Goal: Task Accomplishment & Management: Complete application form

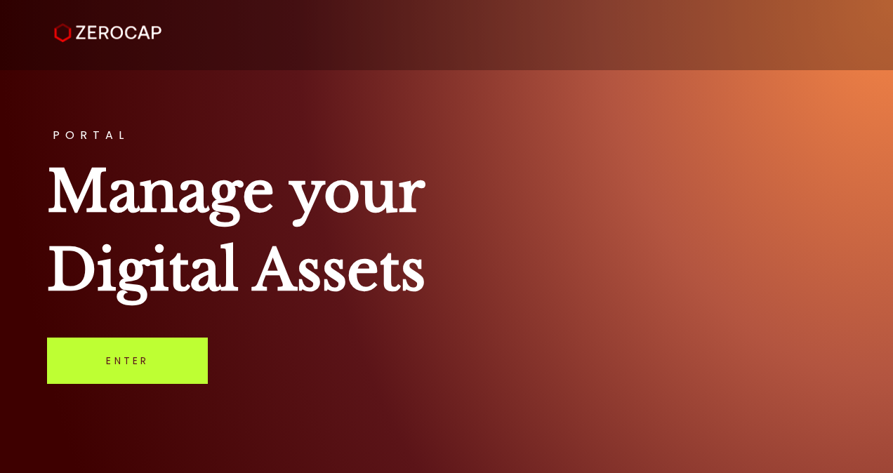
click at [143, 364] on link "Enter" at bounding box center [127, 361] width 161 height 46
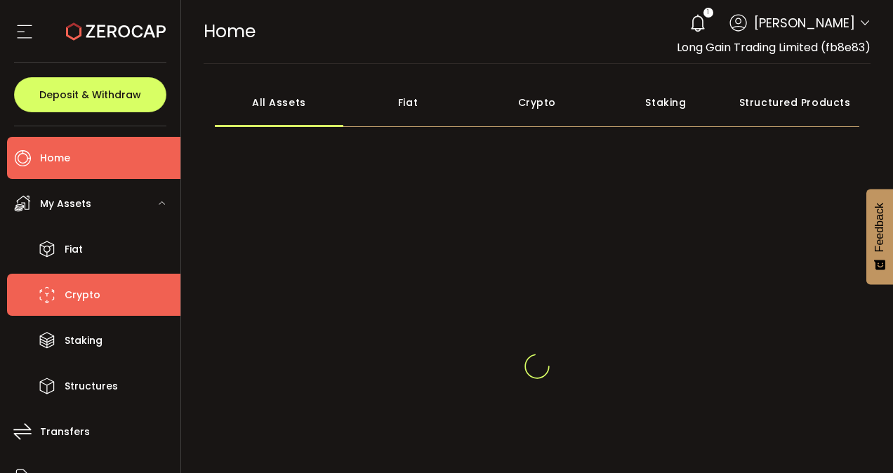
click at [88, 286] on span "Crypto" at bounding box center [83, 295] width 36 height 20
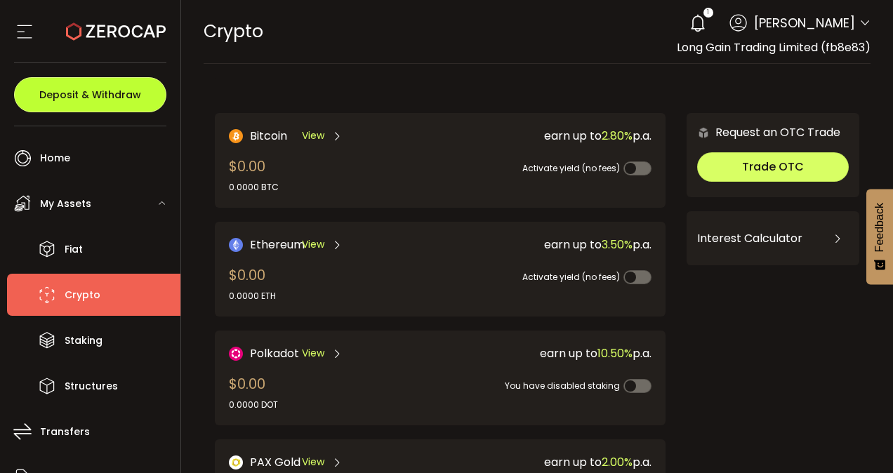
click at [93, 82] on button "Deposit & Withdraw" at bounding box center [90, 94] width 152 height 35
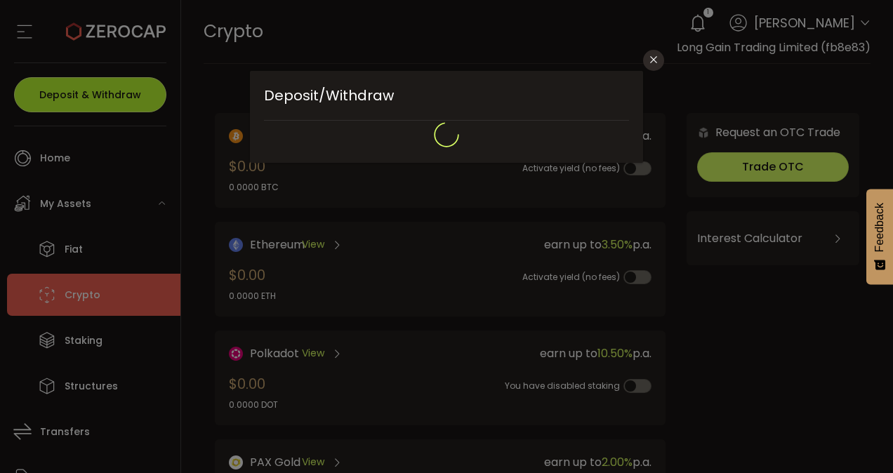
type input "**********"
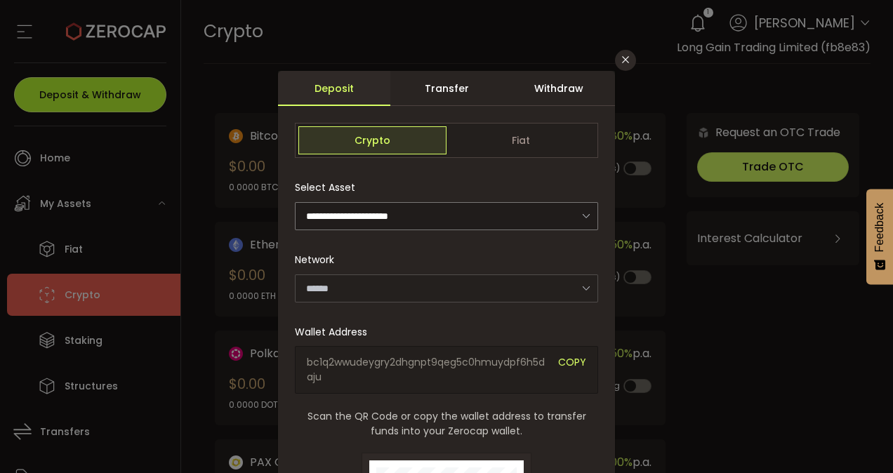
type input "*******"
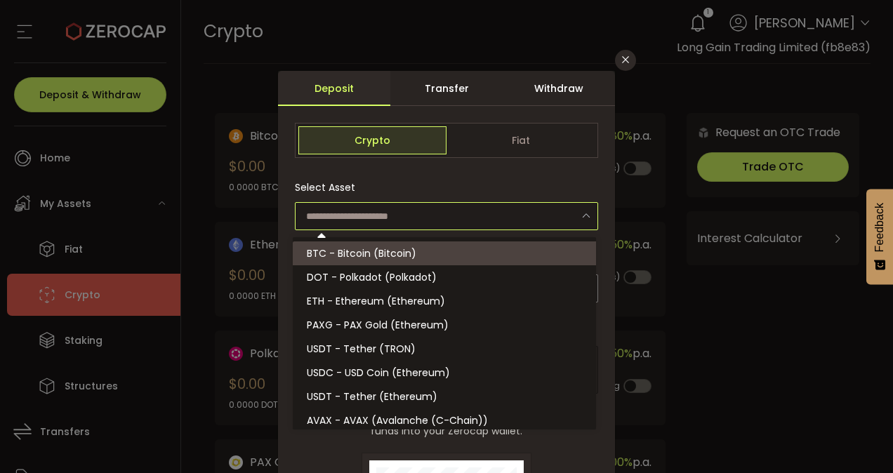
click at [496, 225] on input "dialog" at bounding box center [446, 216] width 303 height 28
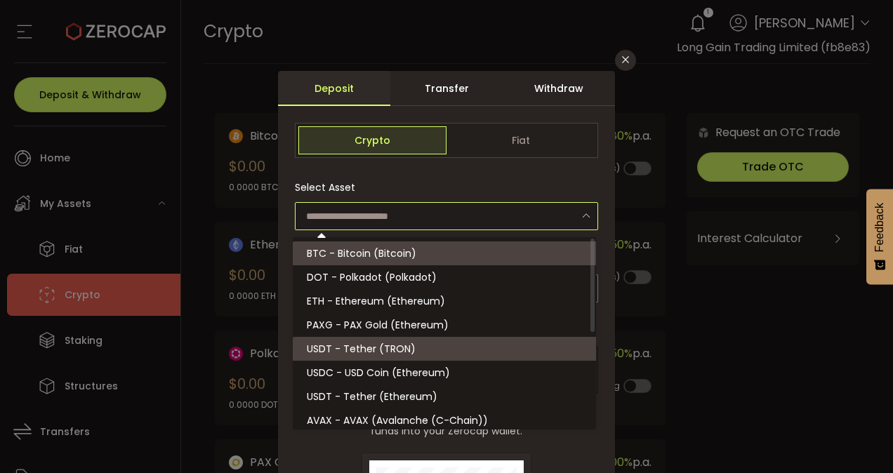
click at [407, 345] on span "USDT - Tether (TRON)" at bounding box center [361, 349] width 109 height 14
type input "**********"
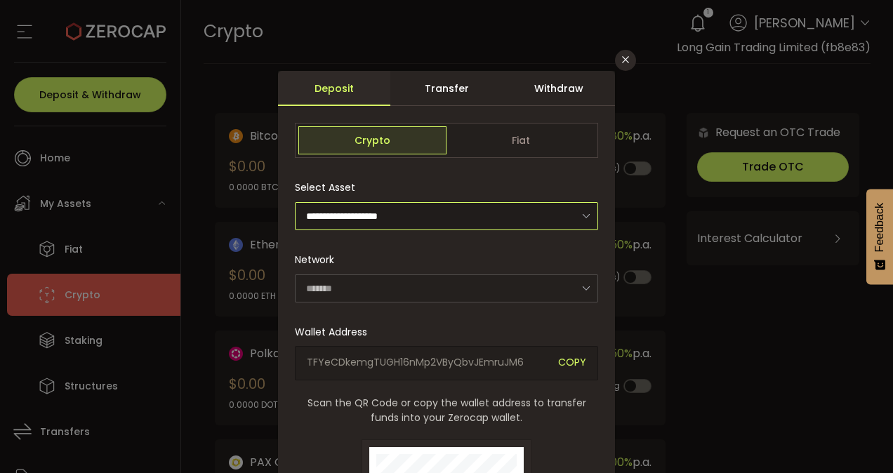
type input "****"
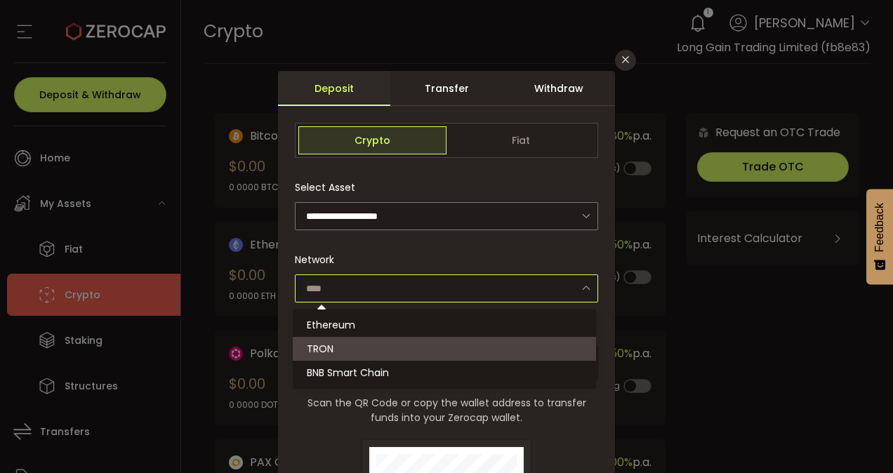
click at [464, 298] on input "dialog" at bounding box center [446, 289] width 303 height 28
type input "****"
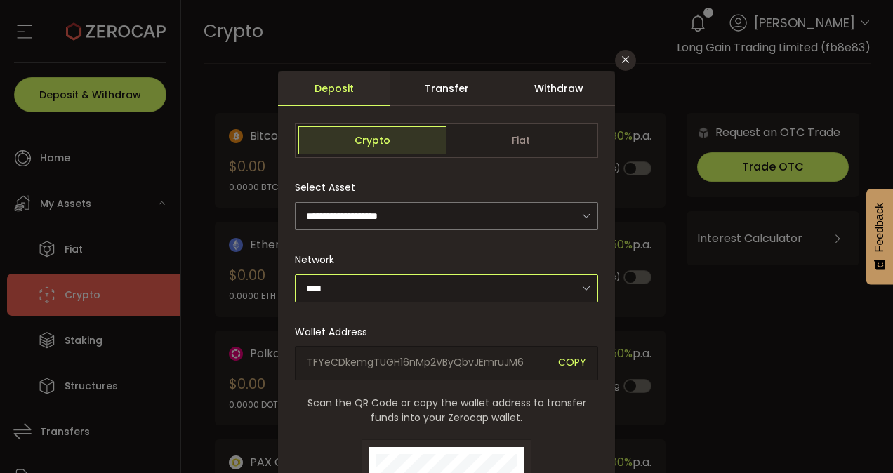
click at [464, 298] on input "****" at bounding box center [446, 289] width 303 height 28
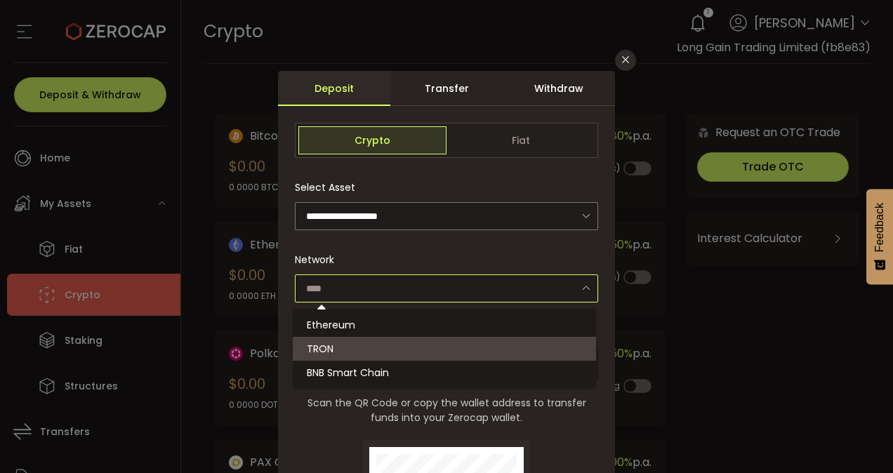
click at [464, 298] on input "dialog" at bounding box center [446, 289] width 303 height 28
type input "****"
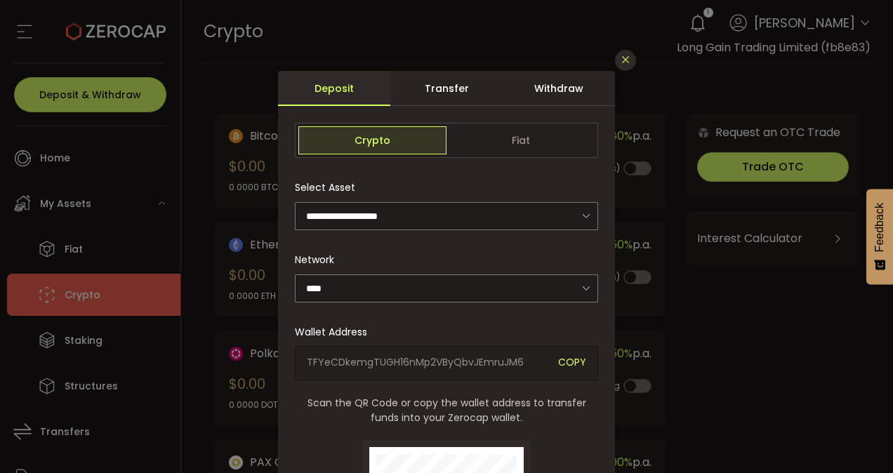
click at [630, 64] on button "Close" at bounding box center [625, 60] width 21 height 21
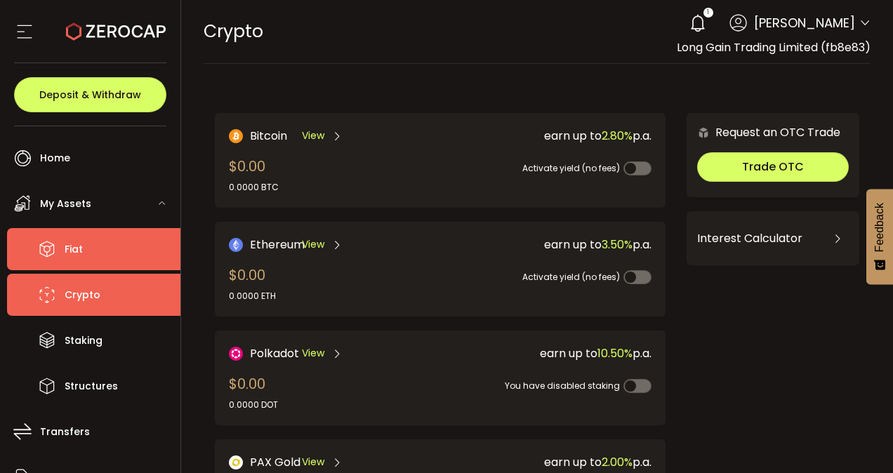
click at [117, 263] on li "Fiat" at bounding box center [93, 249] width 173 height 42
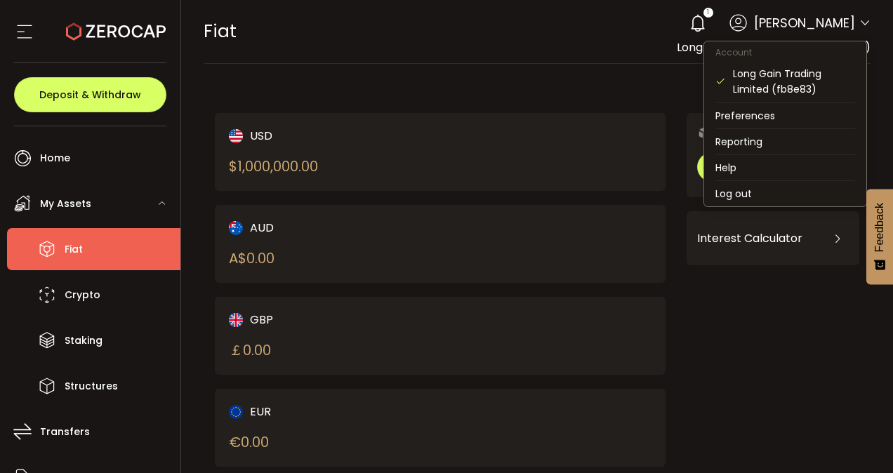
click at [859, 20] on icon at bounding box center [864, 23] width 11 height 11
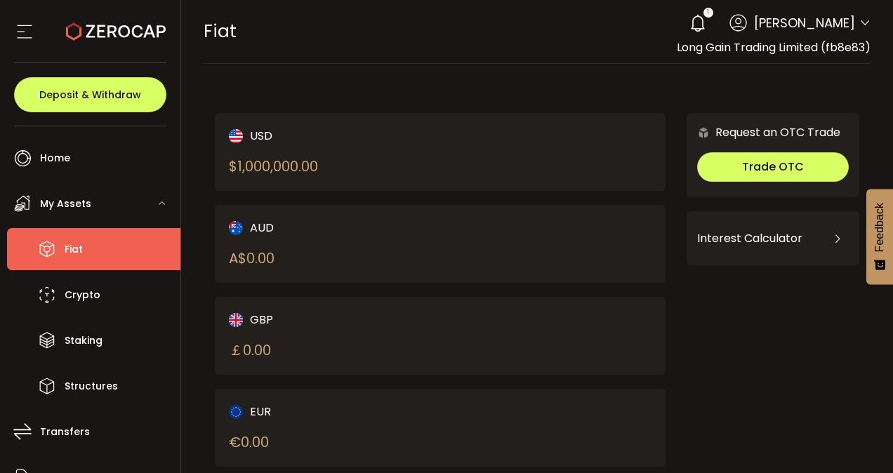
scroll to position [216, 0]
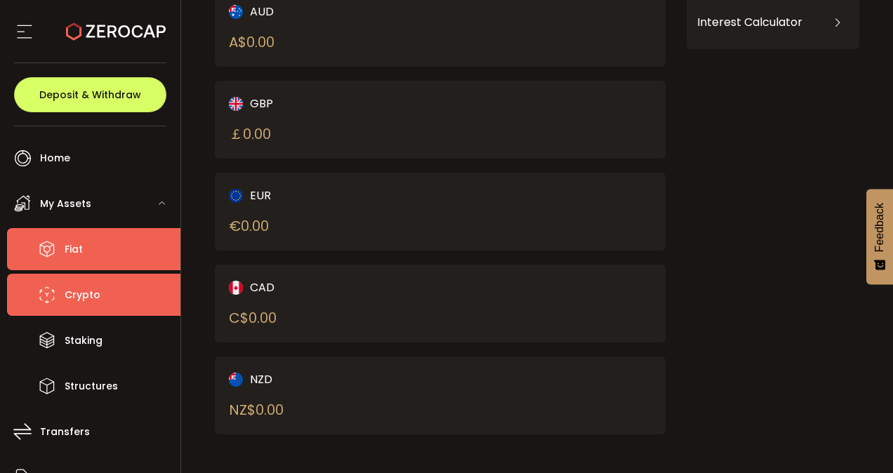
click at [88, 293] on span "Crypto" at bounding box center [83, 295] width 36 height 20
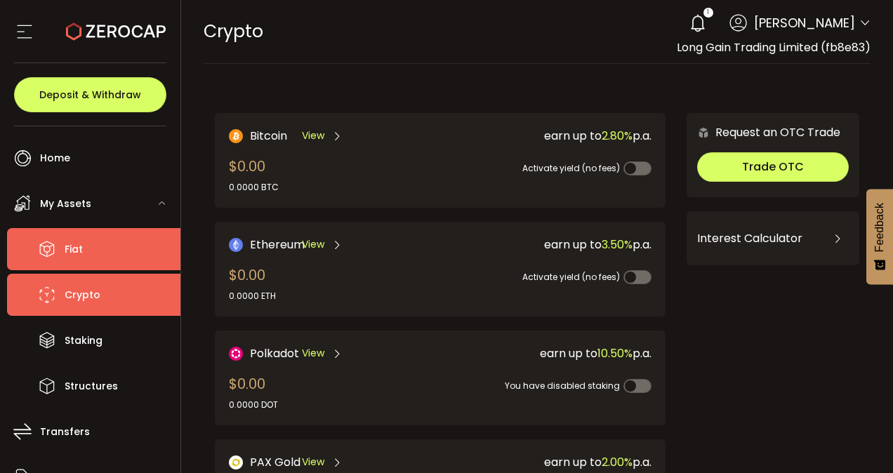
click at [75, 238] on li "Fiat" at bounding box center [93, 249] width 173 height 42
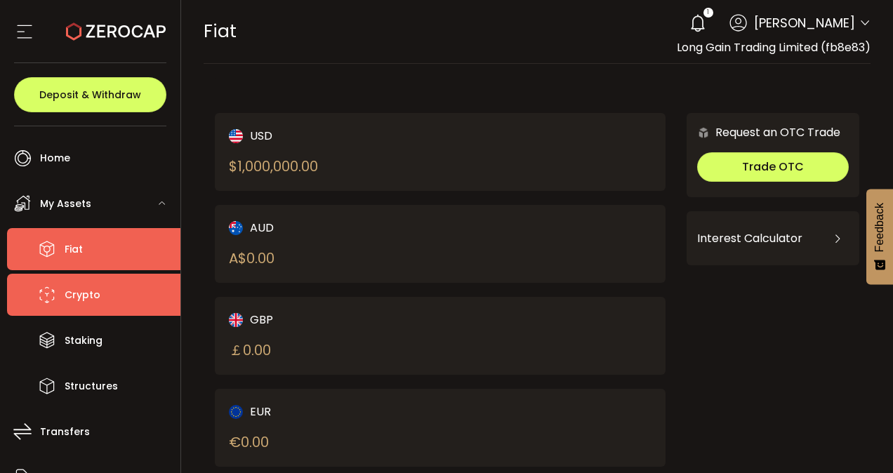
click at [107, 297] on li "Crypto" at bounding box center [93, 295] width 173 height 42
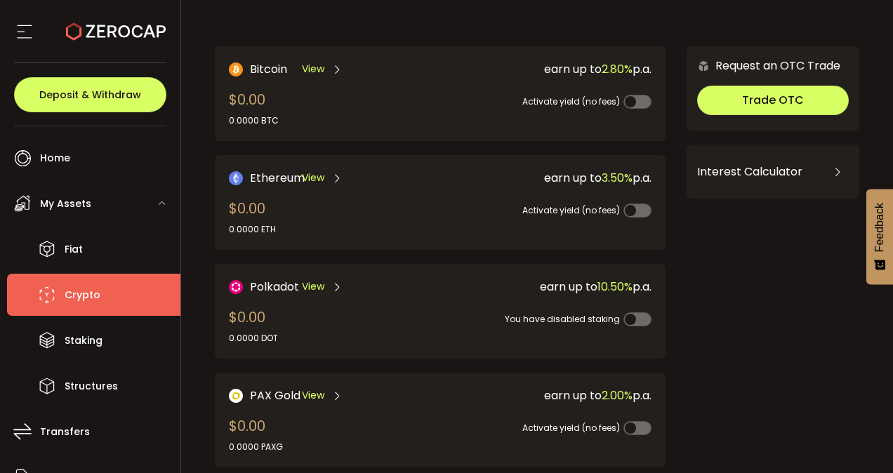
scroll to position [79, 0]
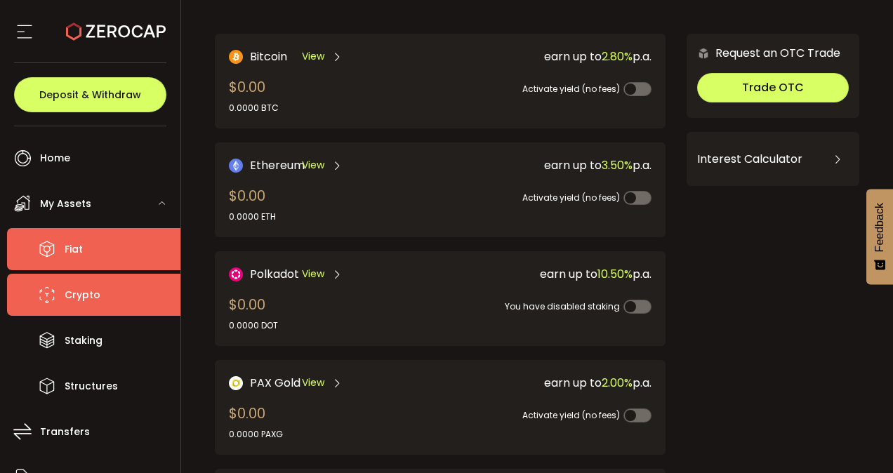
click at [146, 232] on li "Fiat" at bounding box center [93, 249] width 173 height 42
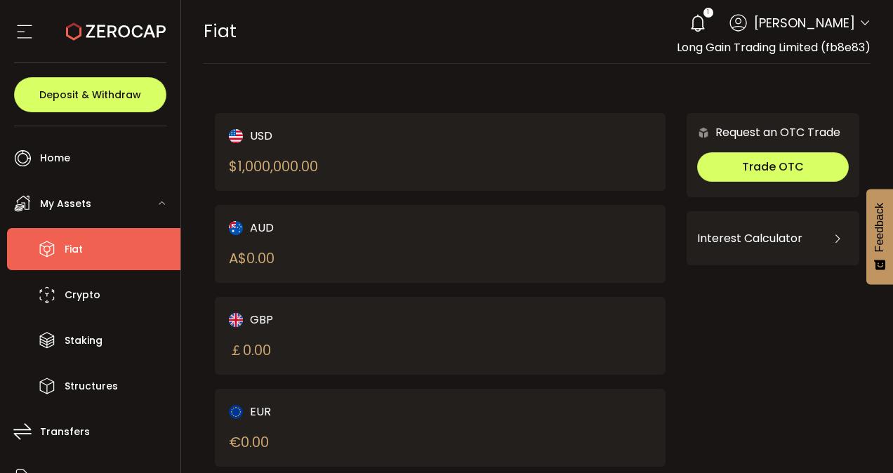
click at [315, 175] on div "$ 1,000,000.00" at bounding box center [273, 166] width 89 height 21
click at [713, 19] on div "1" at bounding box center [697, 23] width 31 height 31
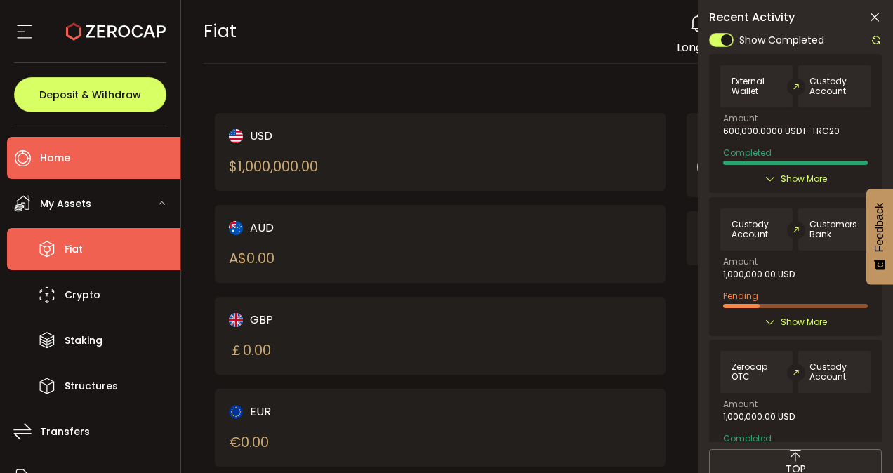
click at [111, 177] on li "Home" at bounding box center [93, 158] width 173 height 42
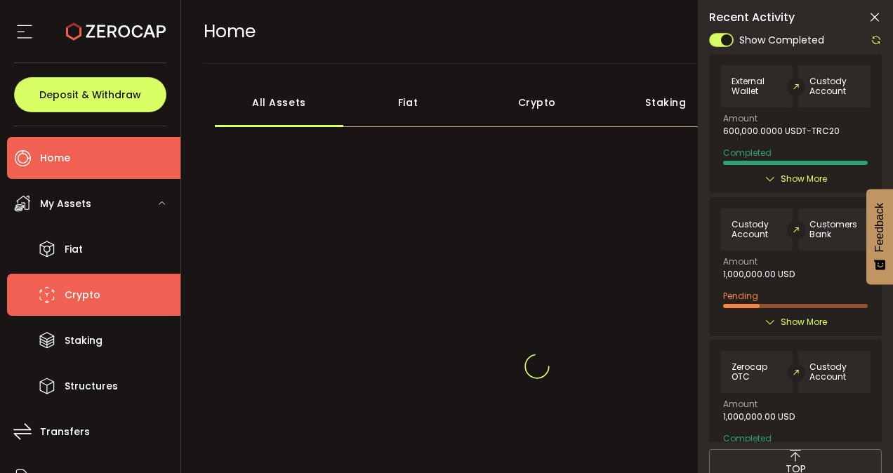
click at [91, 302] on span "Crypto" at bounding box center [83, 295] width 36 height 20
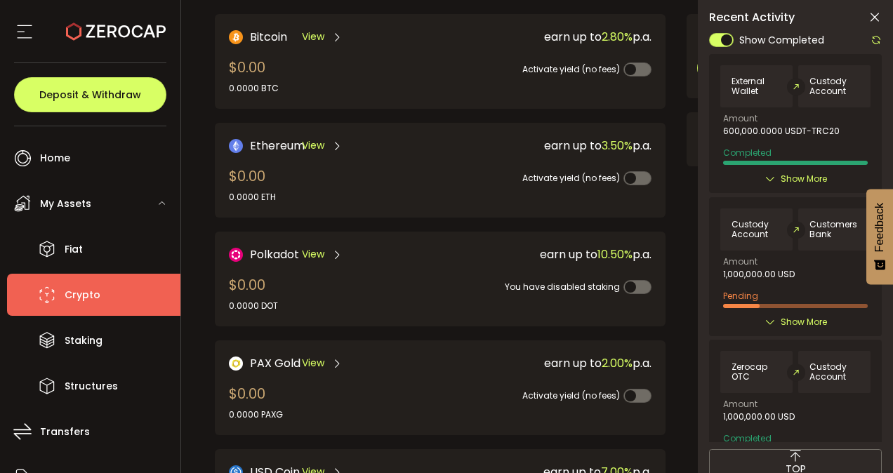
scroll to position [98, 0]
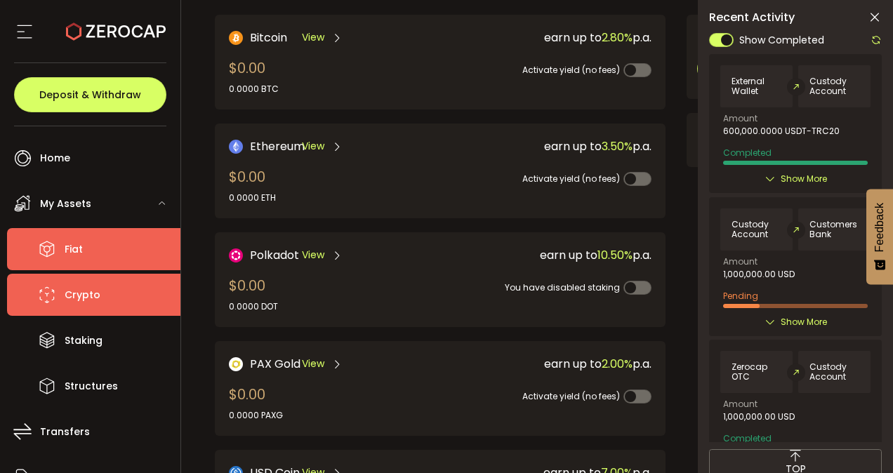
click at [74, 237] on li "Fiat" at bounding box center [93, 249] width 173 height 42
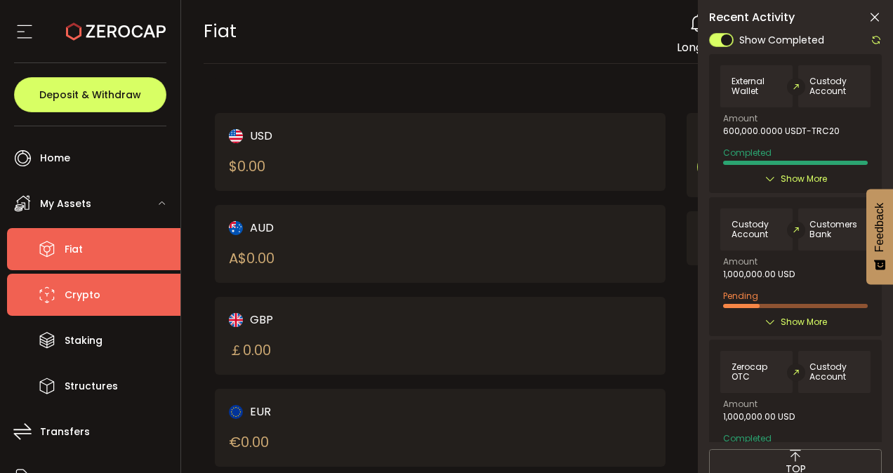
click at [66, 308] on li "Crypto" at bounding box center [93, 295] width 173 height 42
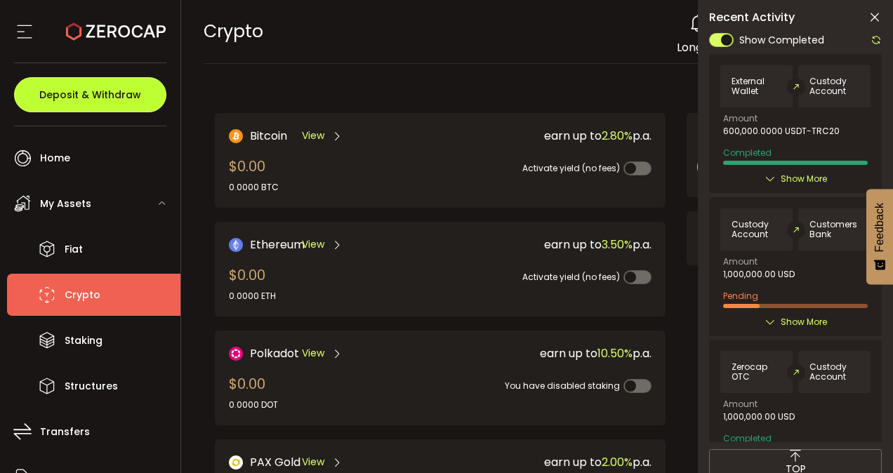
click at [111, 106] on button "Deposit & Withdraw" at bounding box center [90, 94] width 152 height 35
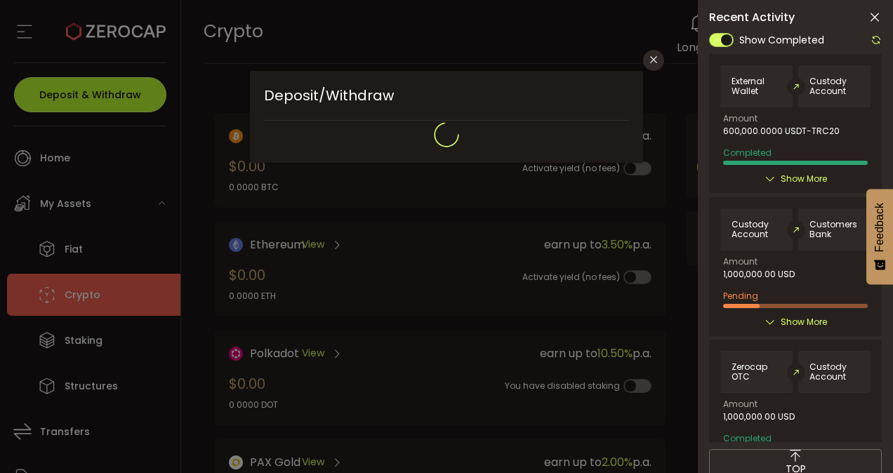
type input "**********"
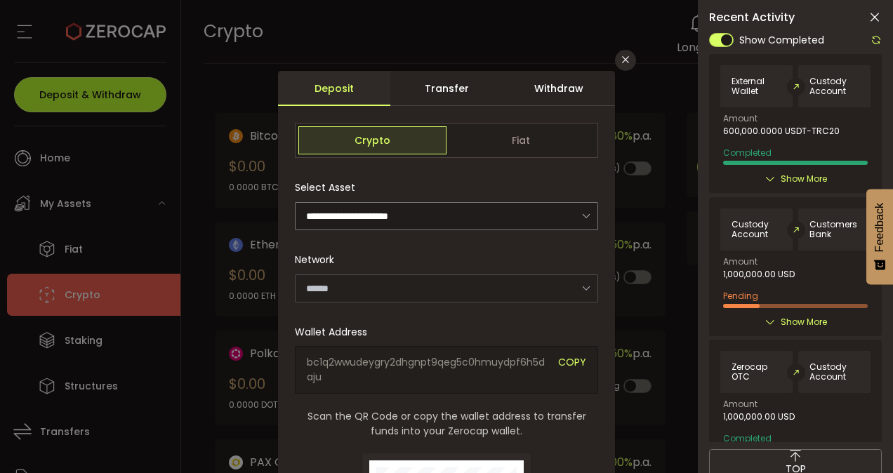
type input "*******"
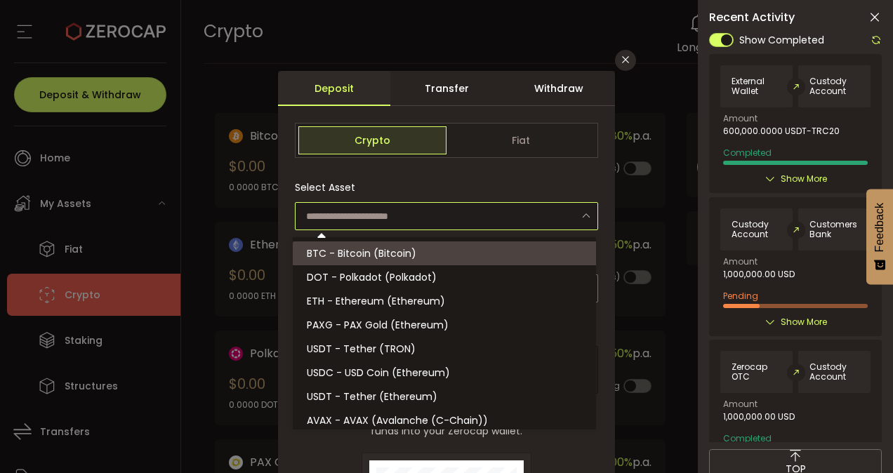
click at [422, 209] on input "dialog" at bounding box center [446, 216] width 303 height 28
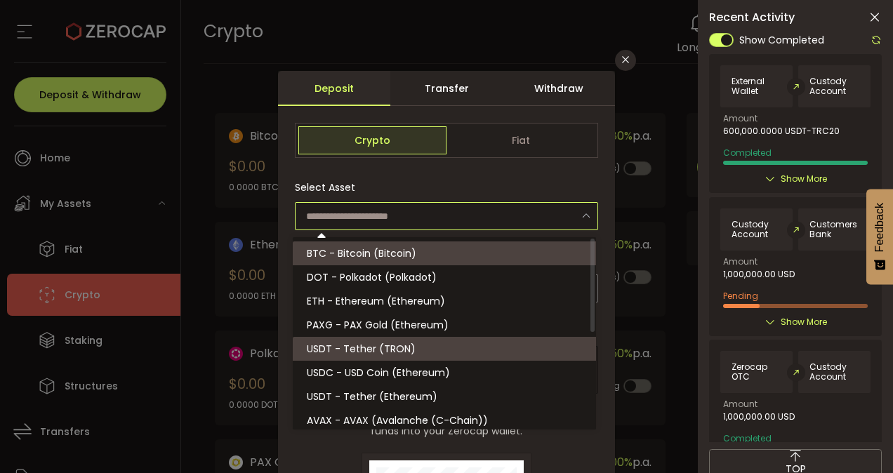
click at [348, 354] on span "USDT - Tether (TRON)" at bounding box center [361, 349] width 109 height 14
type input "**********"
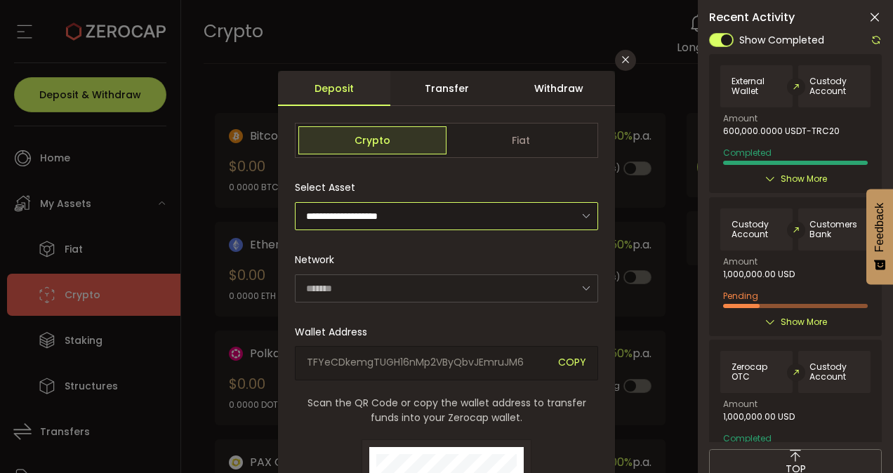
type input "****"
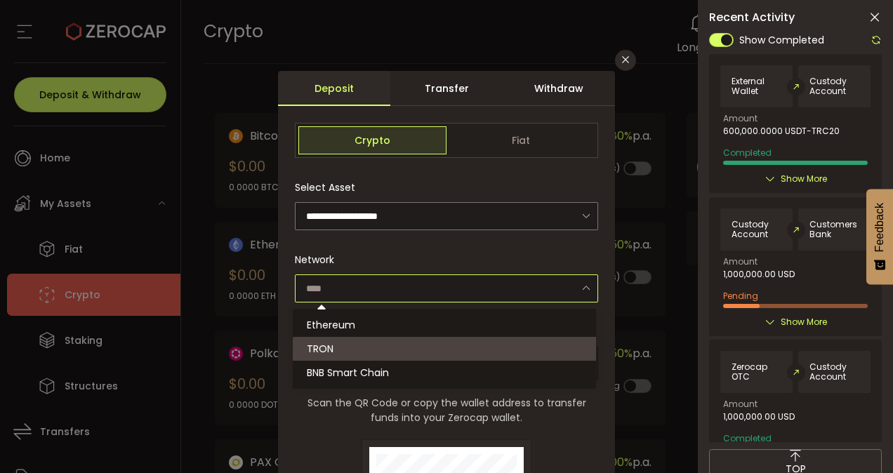
click at [456, 280] on input "dialog" at bounding box center [446, 289] width 303 height 28
type input "****"
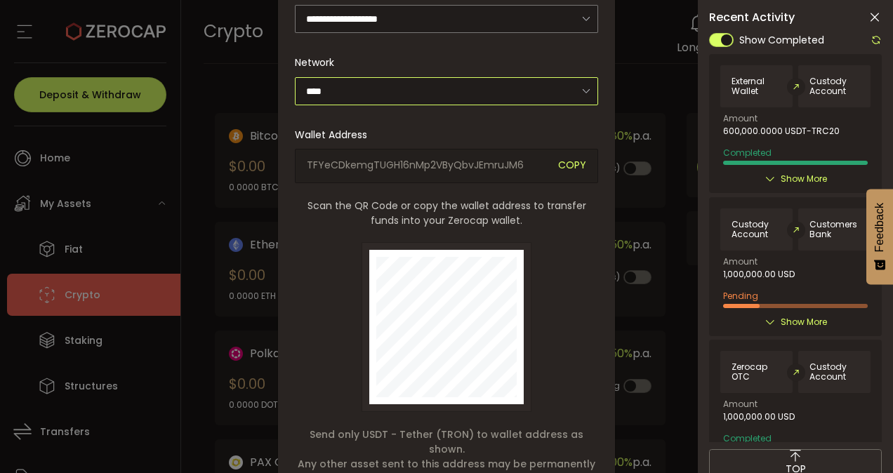
scroll to position [202, 0]
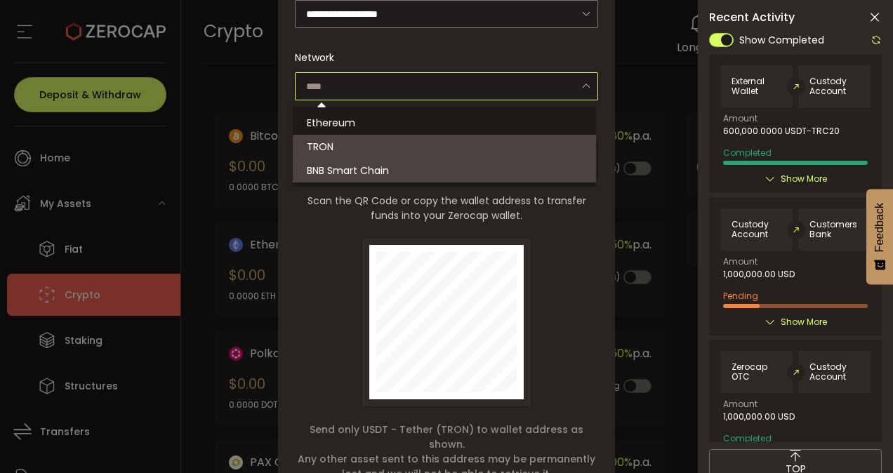
type input "****"
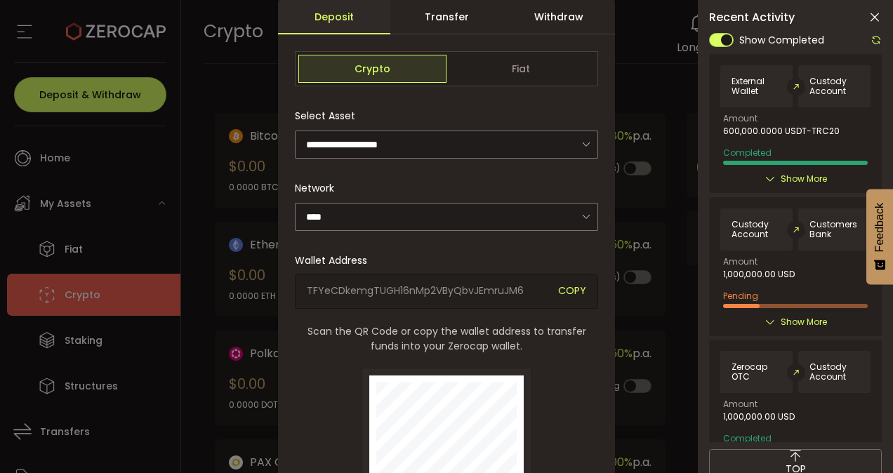
scroll to position [53, 0]
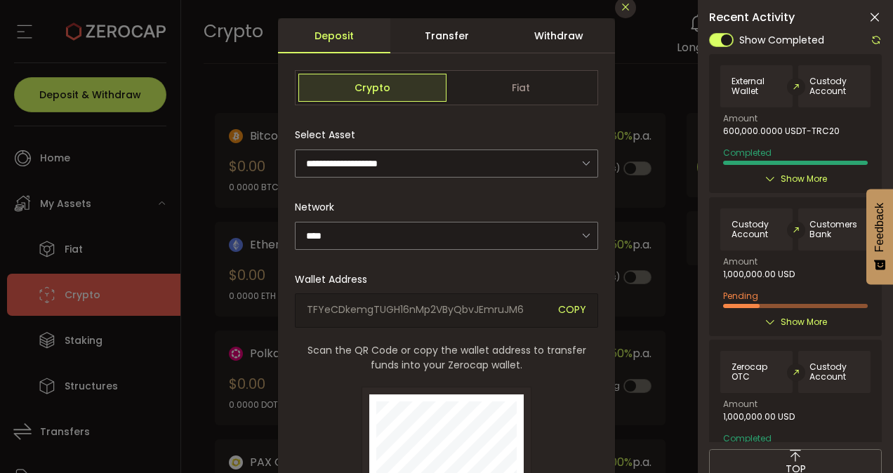
click at [624, 13] on button "Close" at bounding box center [625, 7] width 21 height 21
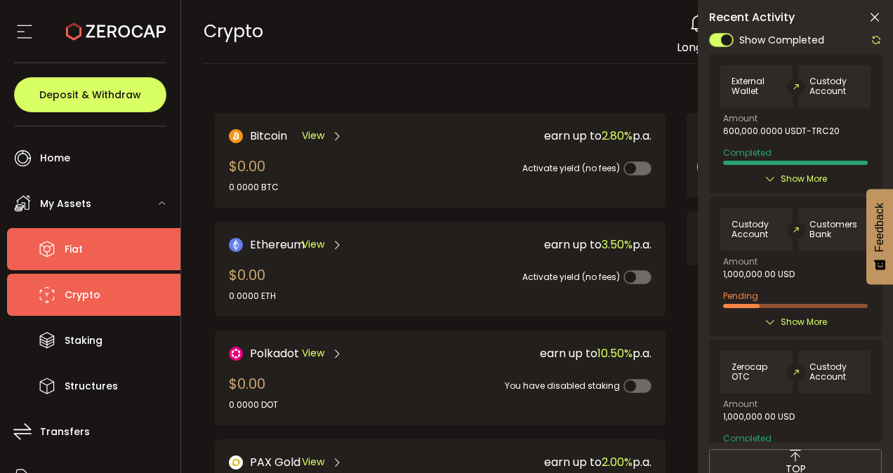
click at [131, 237] on li "Fiat" at bounding box center [93, 249] width 173 height 42
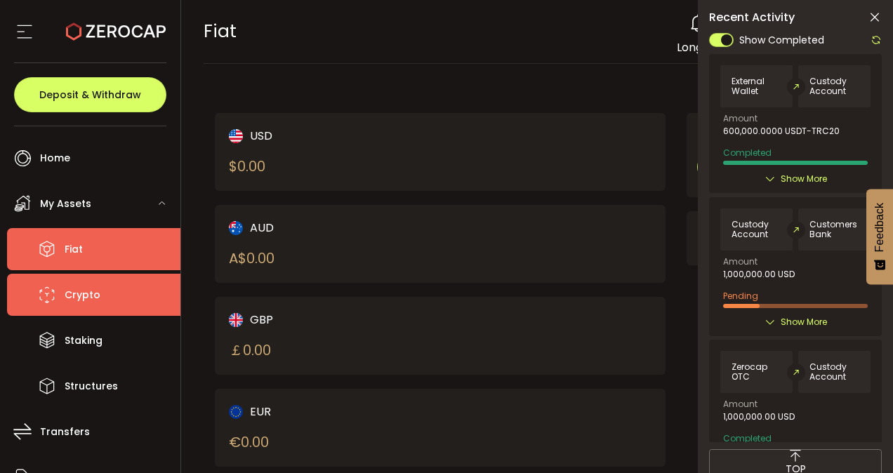
click at [105, 281] on li "Crypto" at bounding box center [93, 295] width 173 height 42
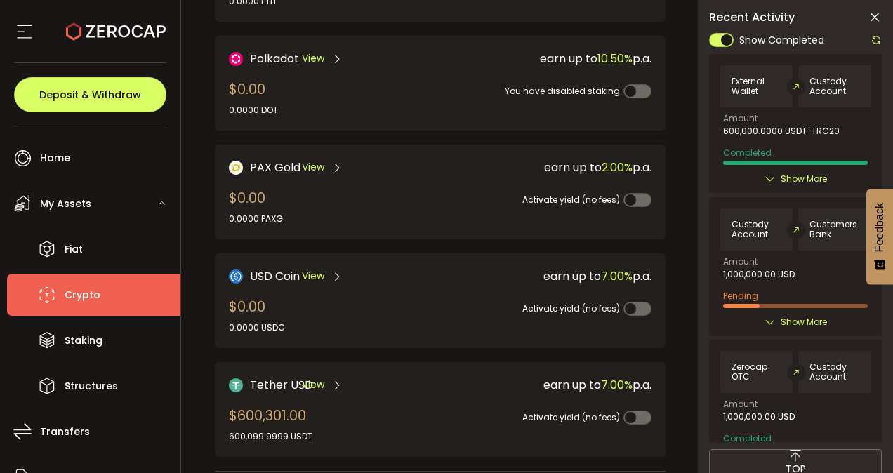
scroll to position [301, 0]
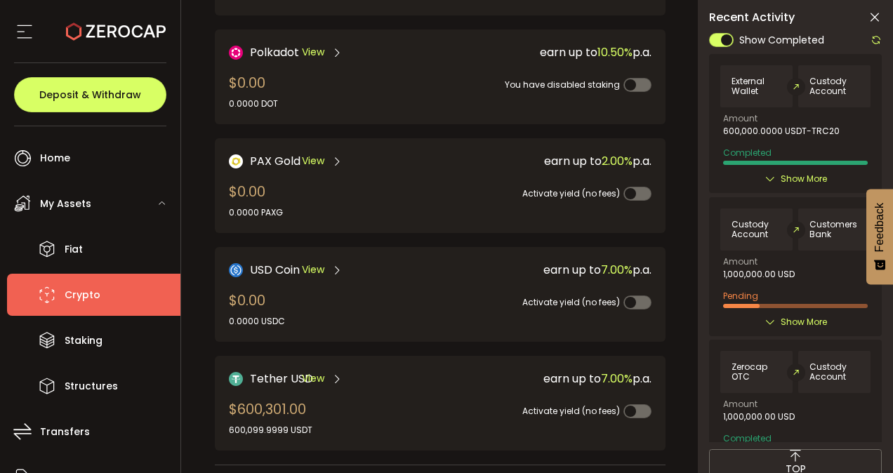
click at [82, 295] on span "Crypto" at bounding box center [83, 295] width 36 height 20
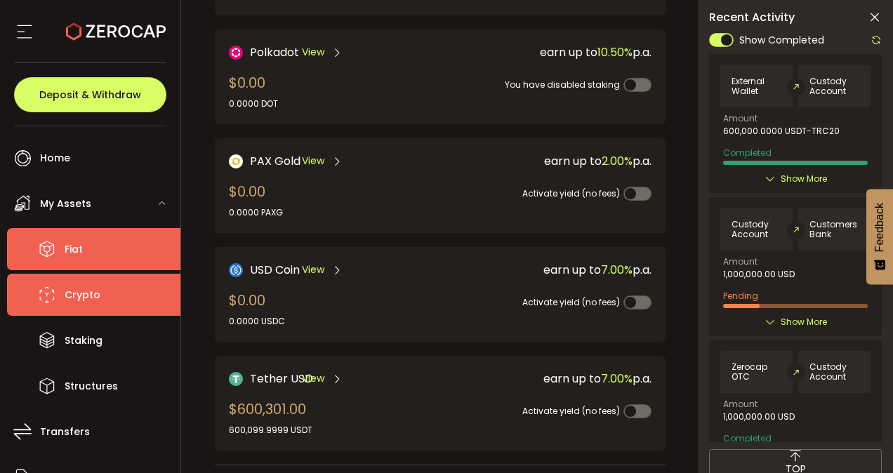
click at [110, 265] on li "Fiat" at bounding box center [93, 249] width 173 height 42
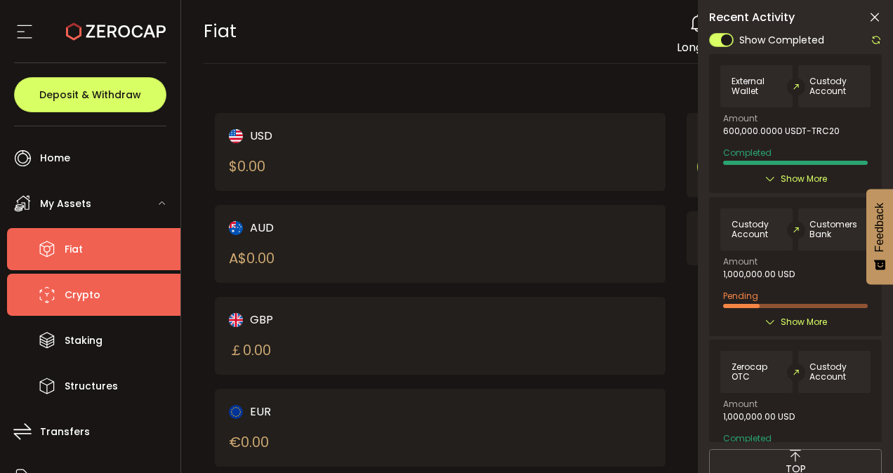
click at [93, 289] on span "Crypto" at bounding box center [83, 295] width 36 height 20
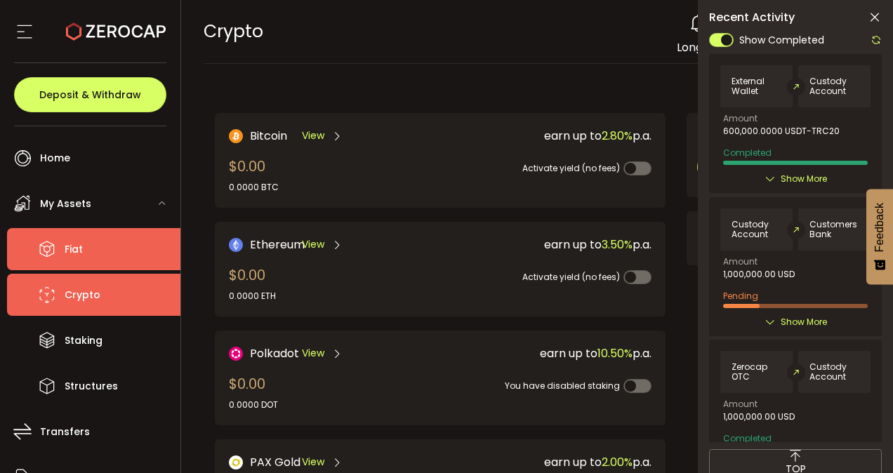
click at [143, 254] on li "Fiat" at bounding box center [93, 249] width 173 height 42
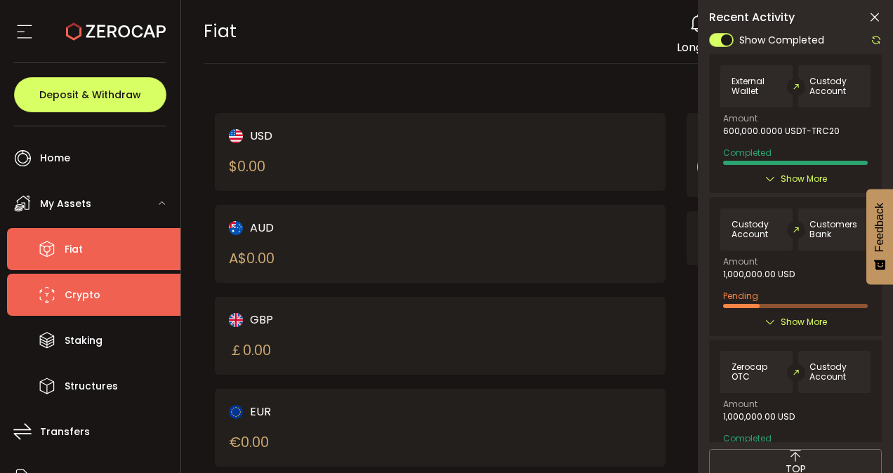
click at [91, 301] on span "Crypto" at bounding box center [83, 295] width 36 height 20
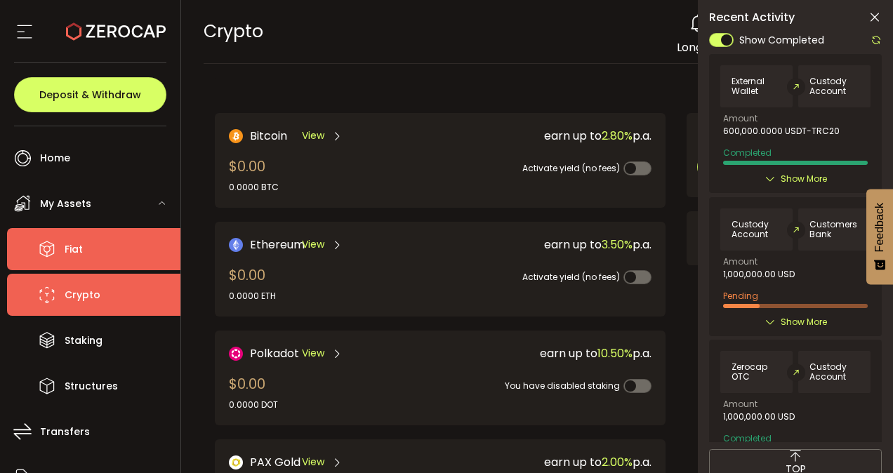
click at [74, 240] on span "Fiat" at bounding box center [74, 249] width 18 height 20
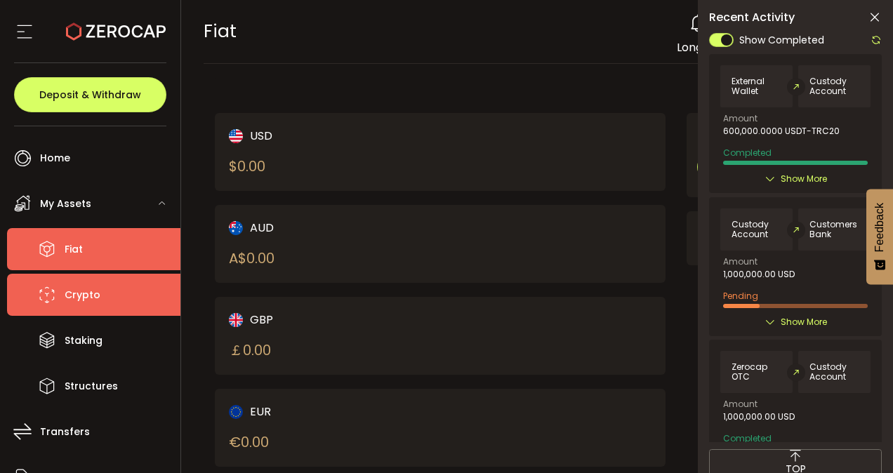
click at [118, 301] on li "Crypto" at bounding box center [93, 295] width 173 height 42
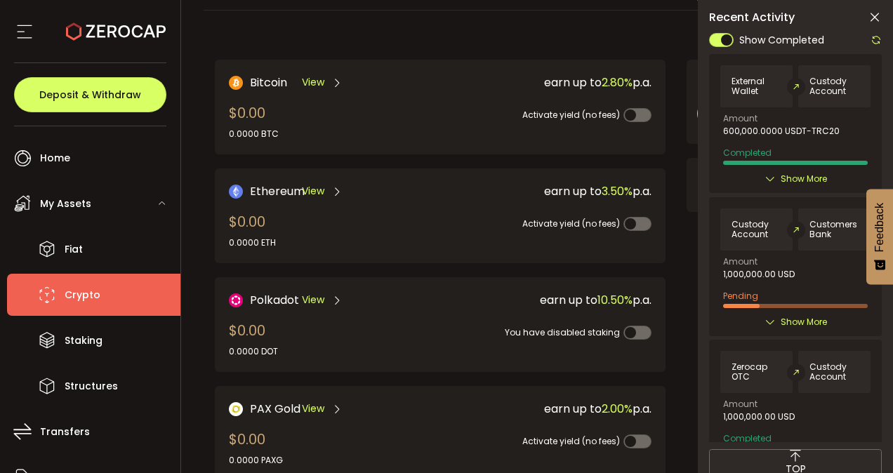
scroll to position [53, 0]
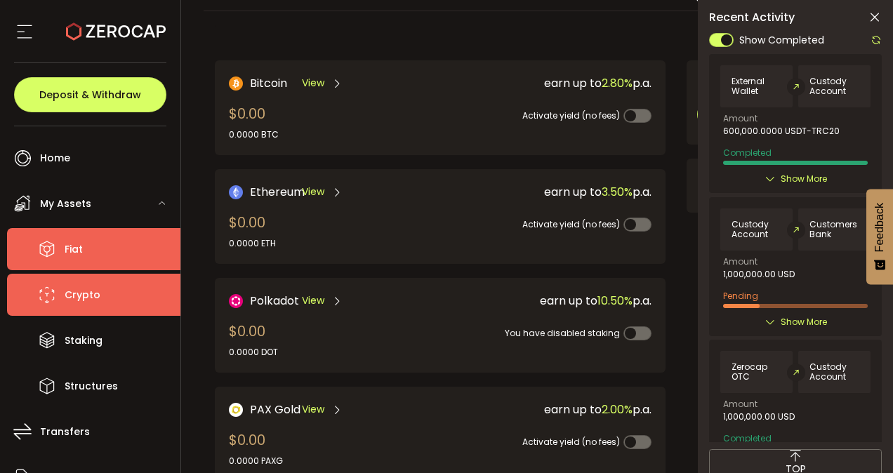
click at [102, 239] on li "Fiat" at bounding box center [93, 249] width 173 height 42
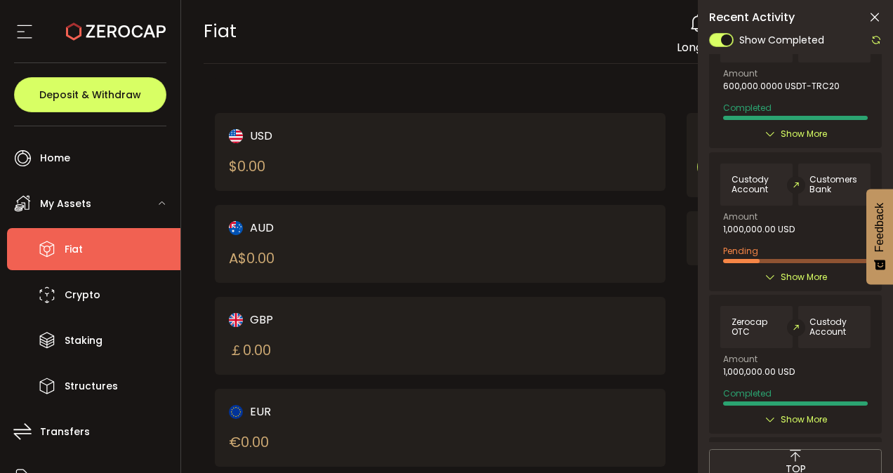
scroll to position [48, 0]
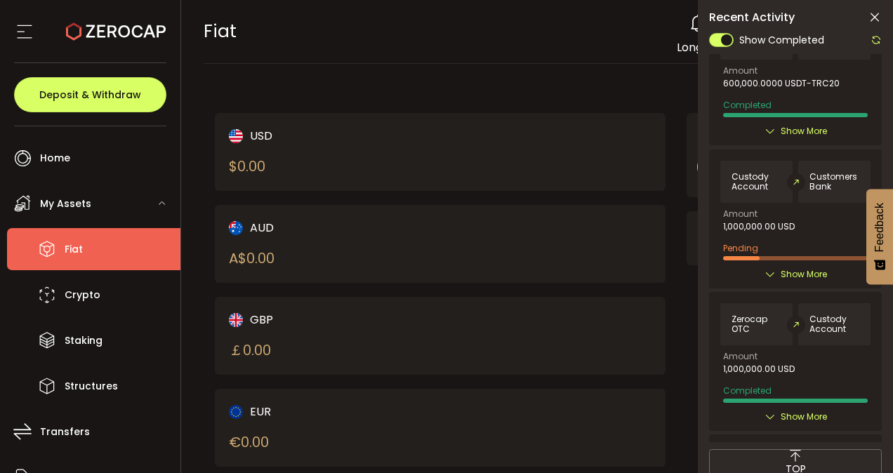
click at [806, 273] on span "Show More" at bounding box center [804, 275] width 46 height 14
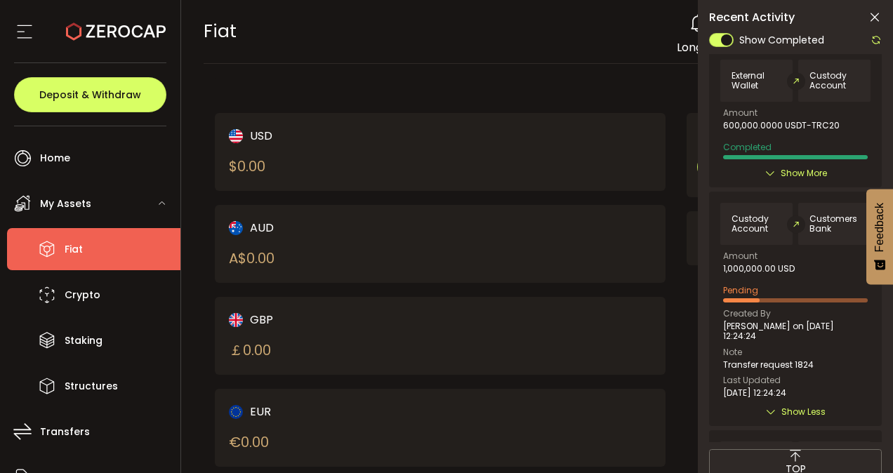
scroll to position [0, 0]
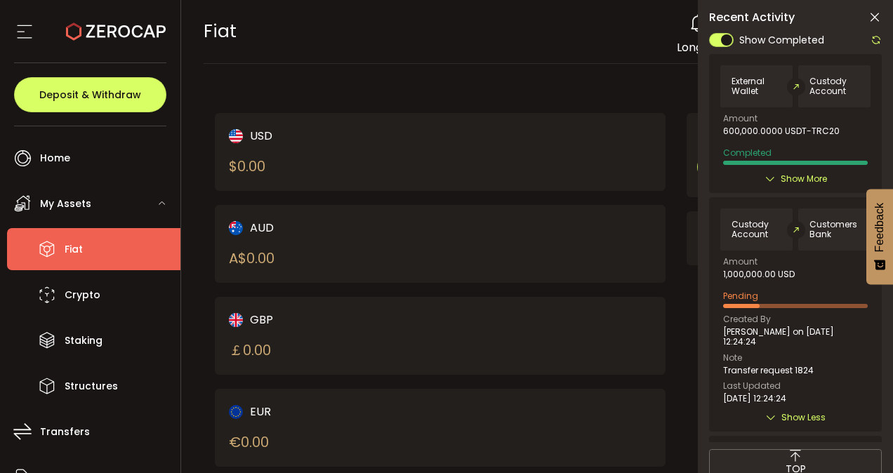
click at [871, 15] on icon at bounding box center [875, 18] width 14 height 14
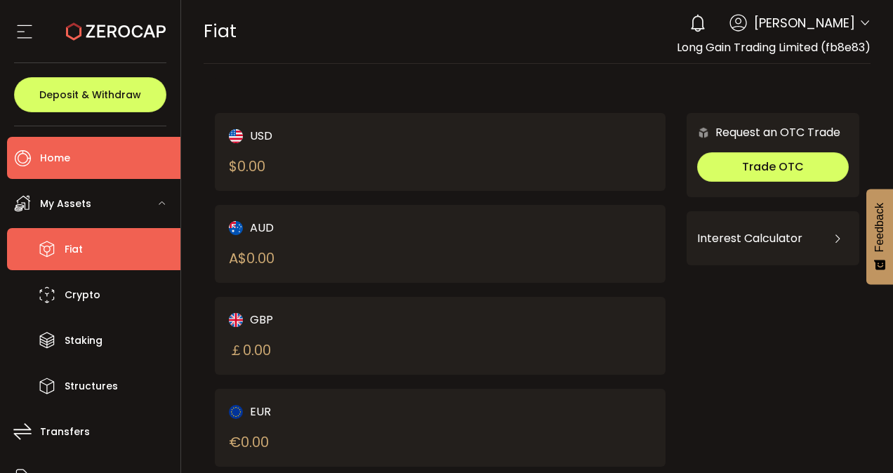
click at [126, 178] on li "Home" at bounding box center [93, 158] width 173 height 42
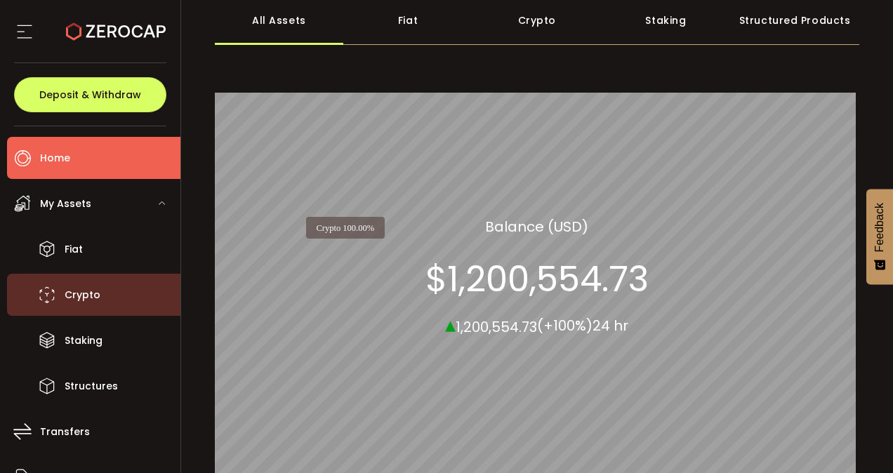
scroll to position [83, 0]
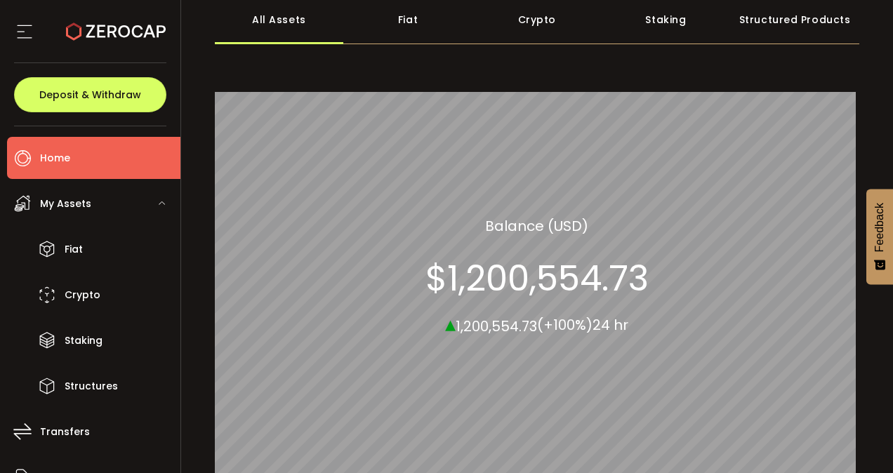
click at [517, 294] on section "$1,200,554.73" at bounding box center [536, 278] width 223 height 42
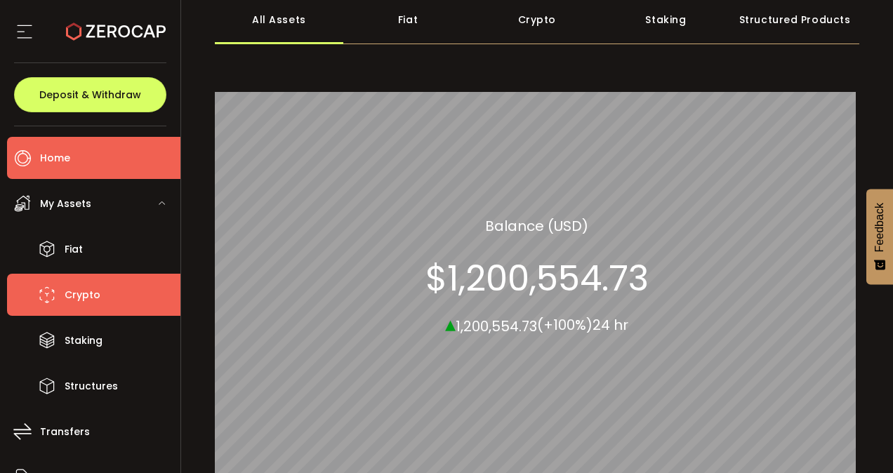
click at [65, 294] on span "Crypto" at bounding box center [83, 295] width 36 height 20
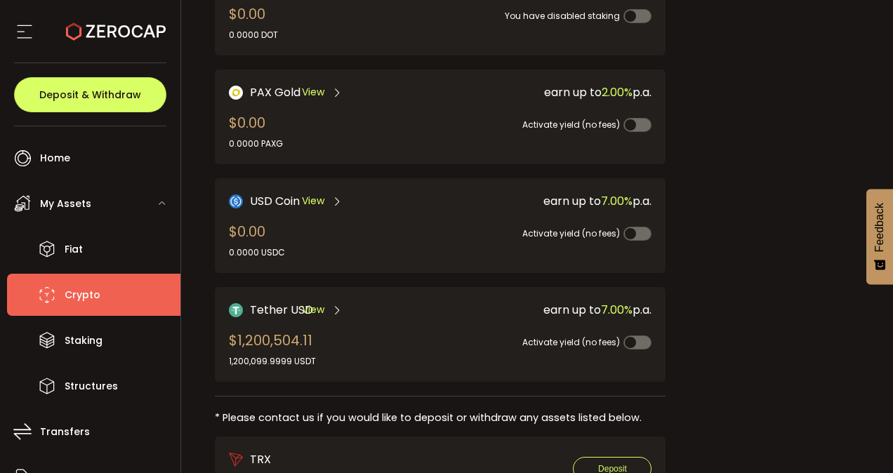
scroll to position [318, 0]
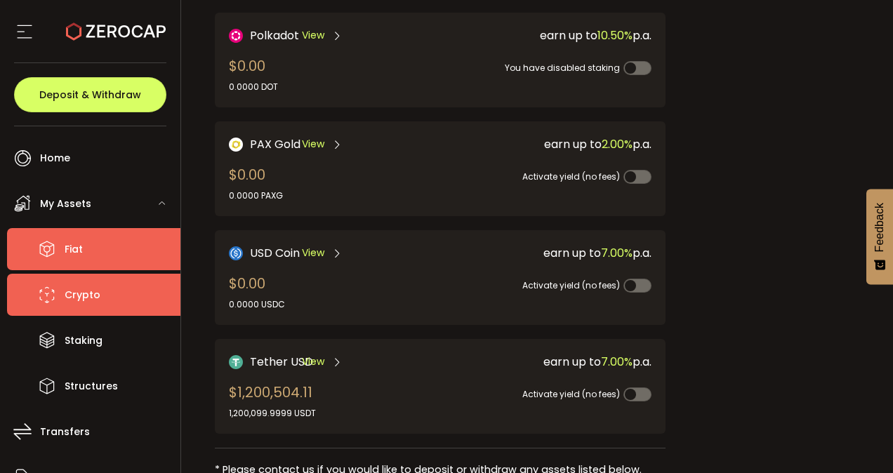
click at [121, 261] on li "Fiat" at bounding box center [93, 249] width 173 height 42
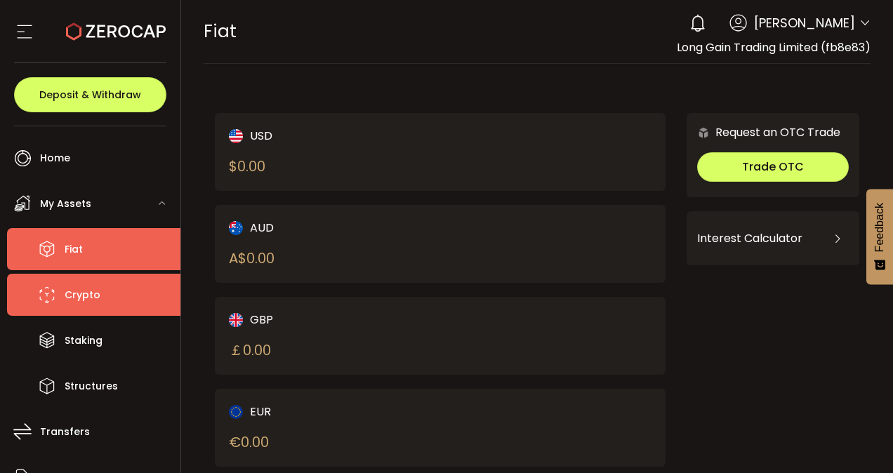
click at [76, 309] on li "Crypto" at bounding box center [93, 295] width 173 height 42
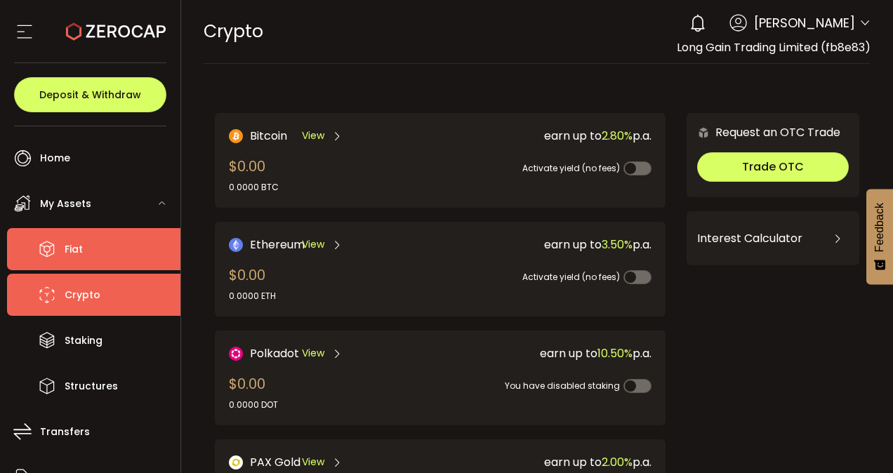
click at [83, 236] on li "Fiat" at bounding box center [93, 249] width 173 height 42
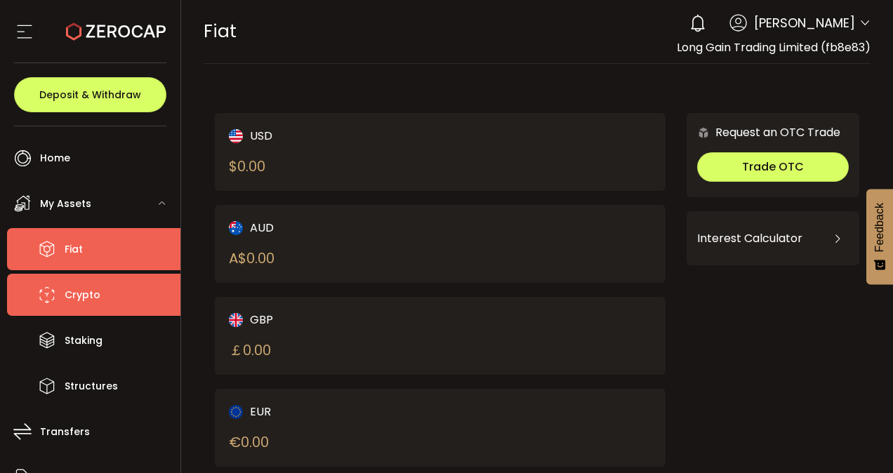
click at [76, 289] on span "Crypto" at bounding box center [83, 295] width 36 height 20
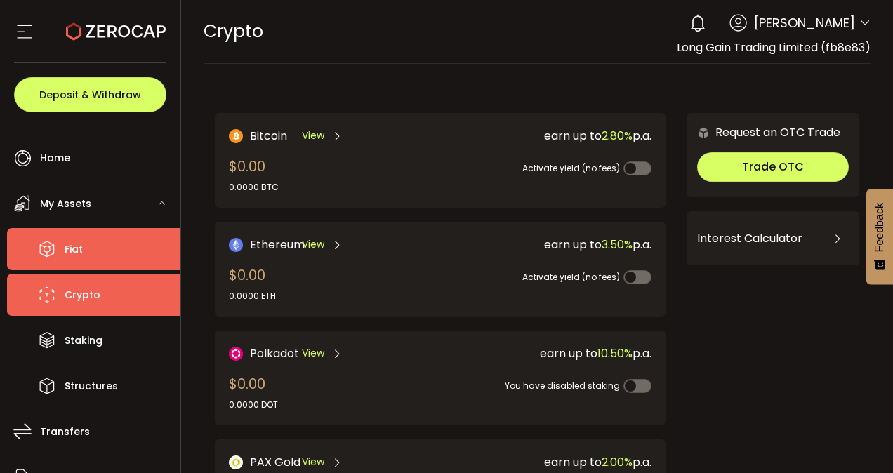
click at [66, 236] on li "Fiat" at bounding box center [93, 249] width 173 height 42
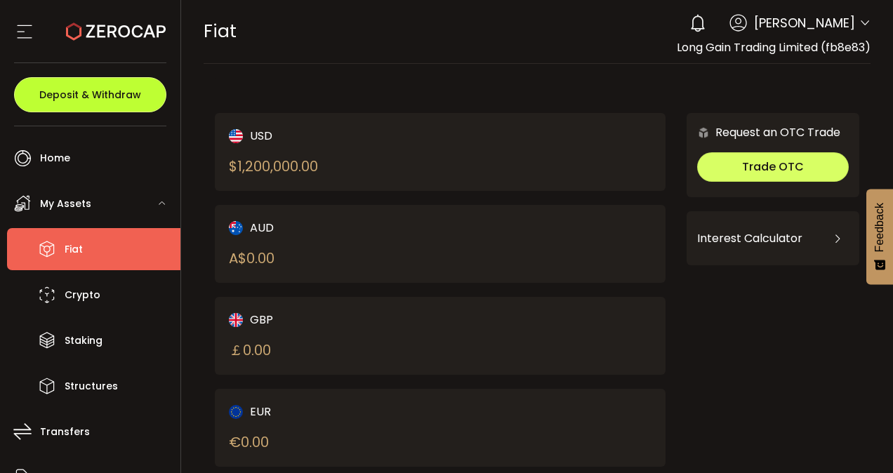
click at [142, 77] on button "Deposit & Withdraw" at bounding box center [90, 94] width 152 height 35
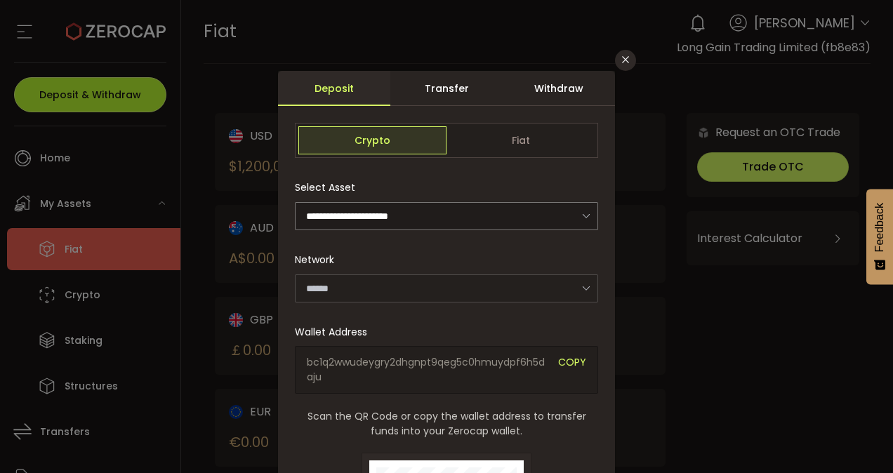
type input "*******"
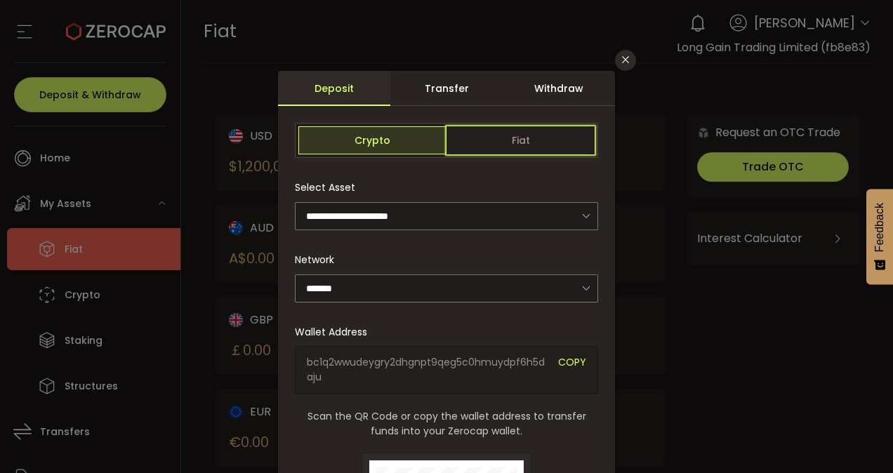
click at [510, 142] on span "Fiat" at bounding box center [521, 140] width 148 height 28
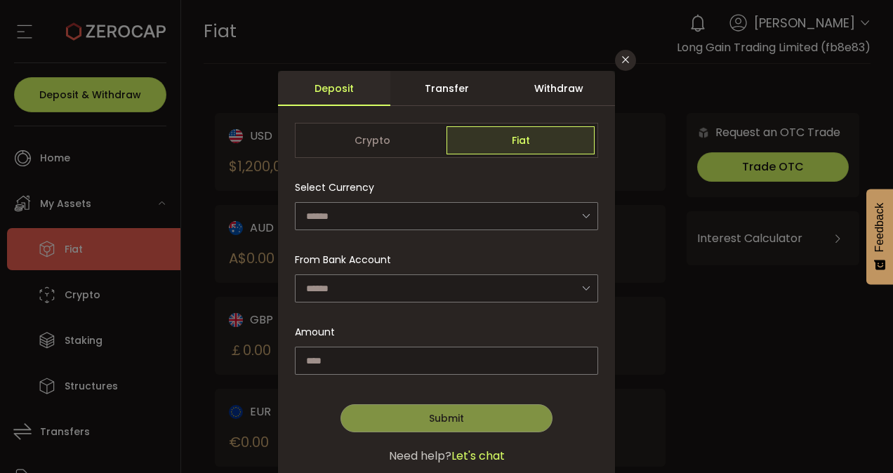
click at [569, 96] on div "Withdraw" at bounding box center [559, 88] width 112 height 35
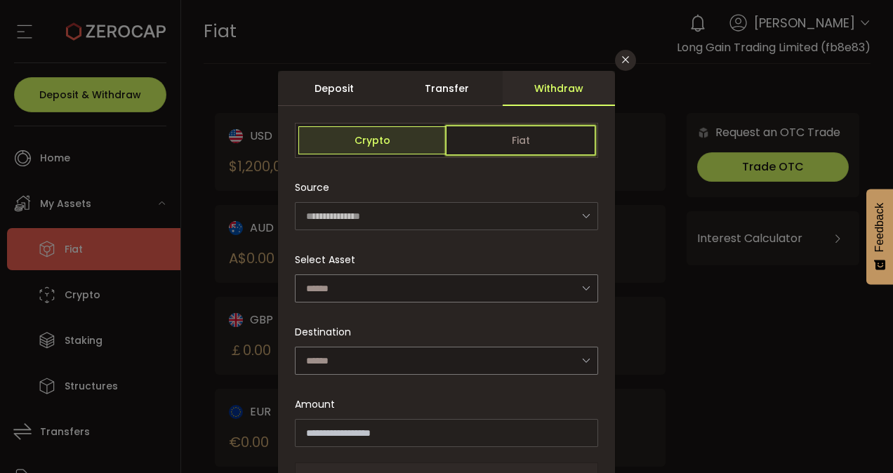
click at [529, 140] on span "Fiat" at bounding box center [521, 140] width 148 height 28
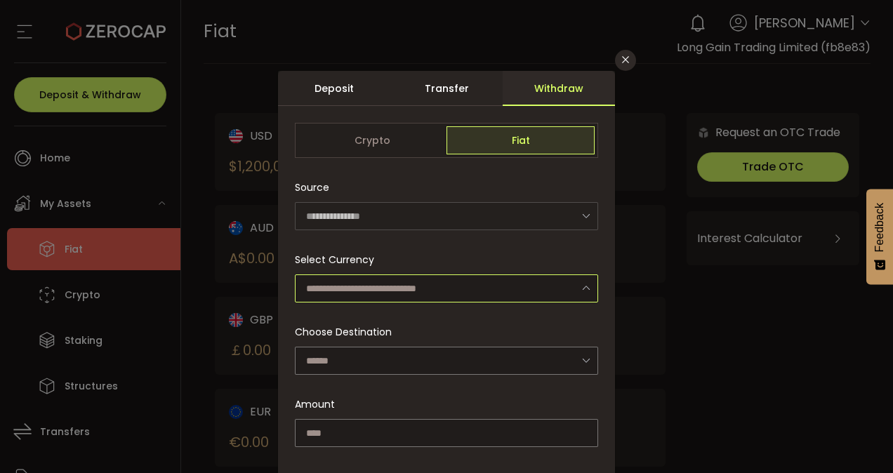
click at [432, 292] on input "dialog" at bounding box center [446, 289] width 303 height 28
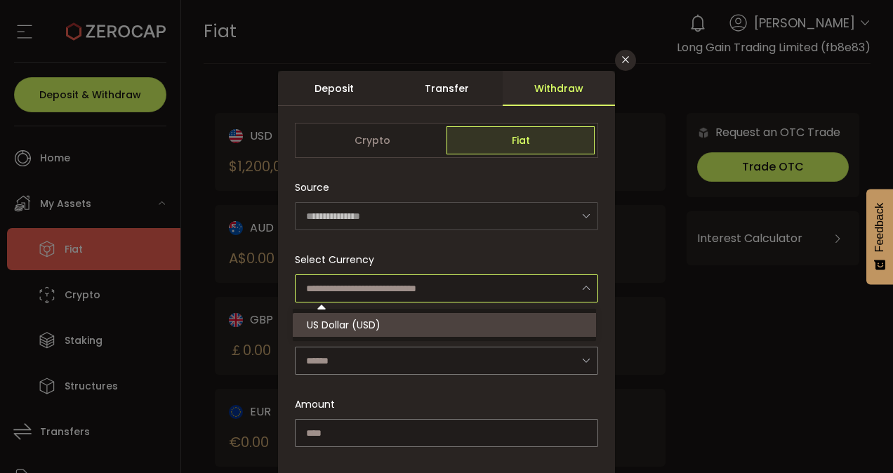
click at [396, 318] on li "US Dollar (USD)" at bounding box center [447, 325] width 308 height 24
type input "**********"
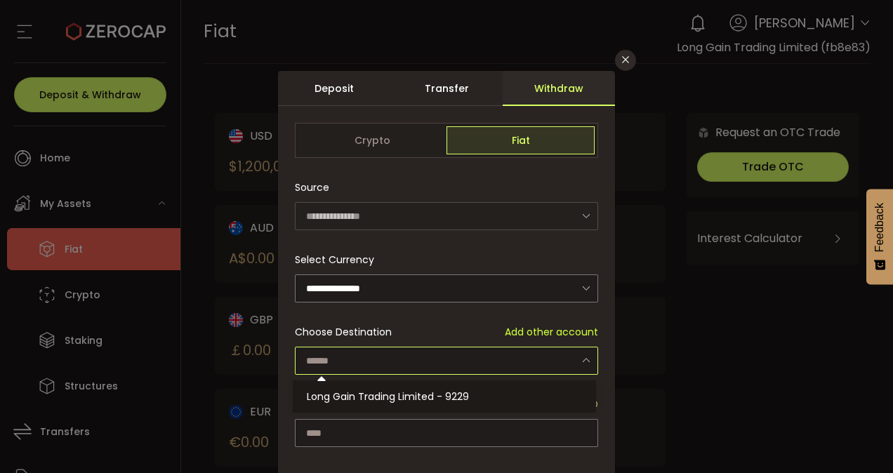
click at [375, 351] on input "dialog" at bounding box center [446, 361] width 303 height 28
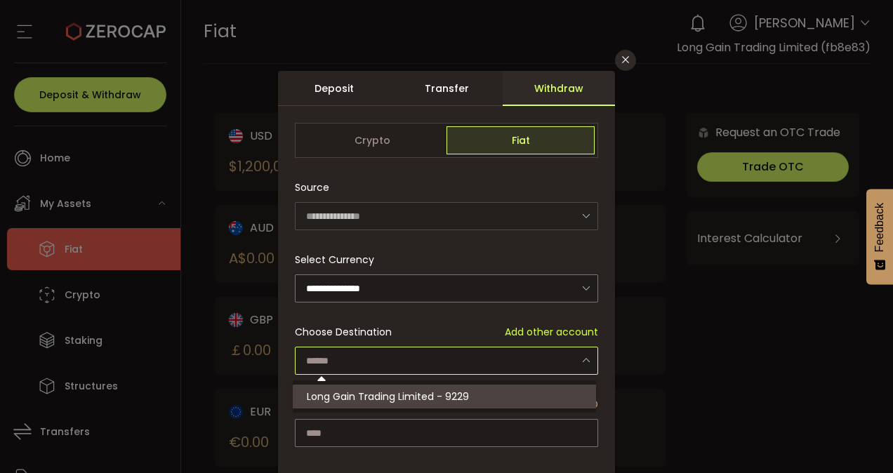
click at [374, 388] on li "Long Gain Trading Limited - 9229" at bounding box center [447, 397] width 308 height 24
type input "**********"
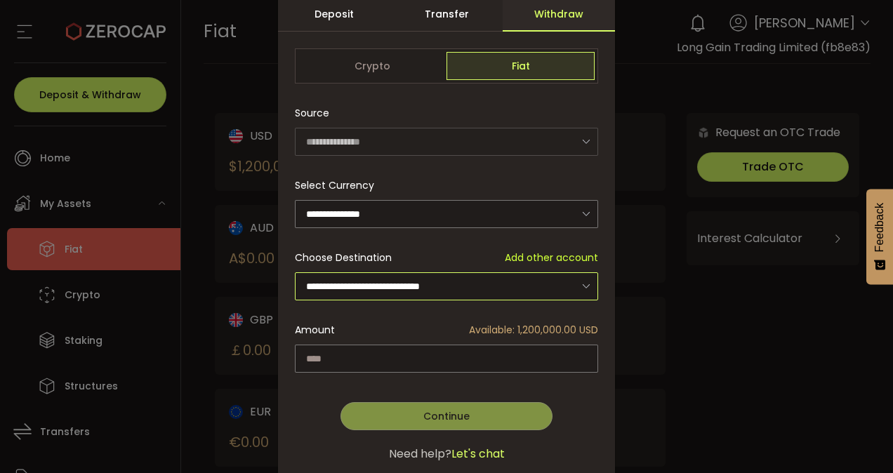
scroll to position [79, 0]
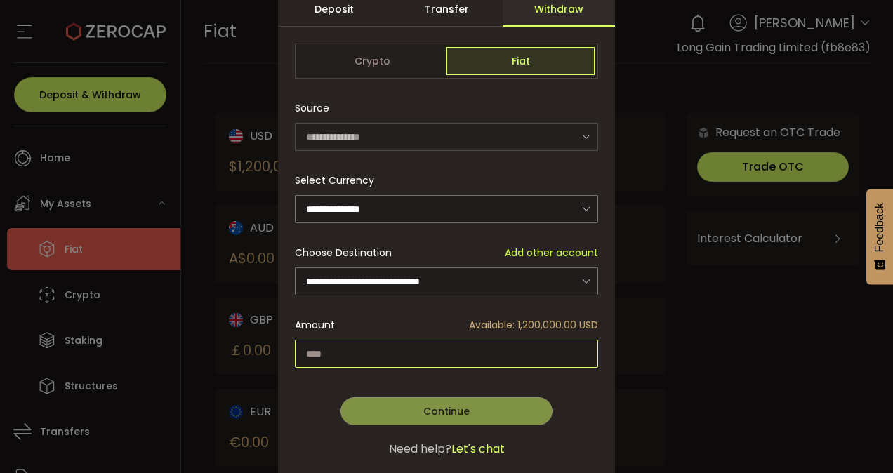
click at [419, 362] on input "dialog" at bounding box center [446, 354] width 303 height 28
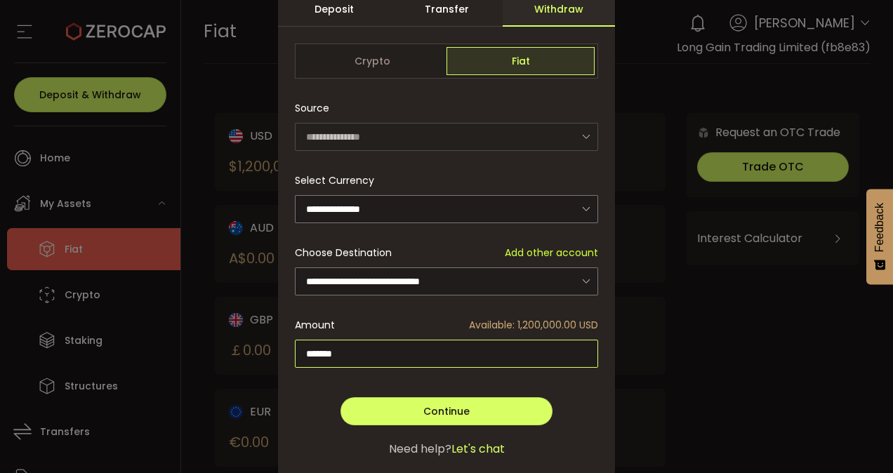
type input "*******"
click at [425, 381] on div "Continue Go Back Submit" at bounding box center [446, 397] width 303 height 56
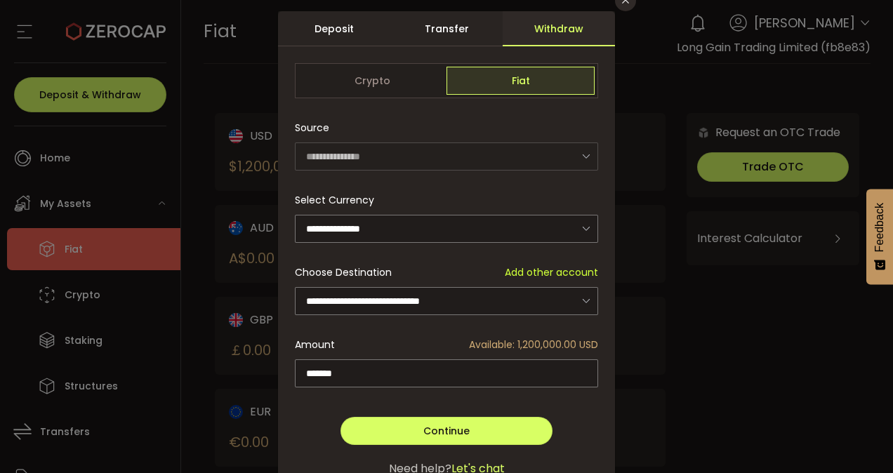
scroll to position [74, 0]
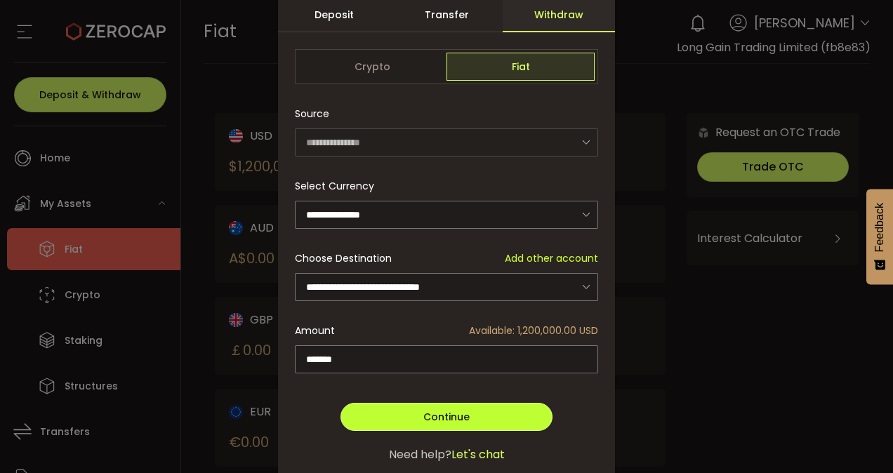
click at [421, 403] on button "Continue" at bounding box center [447, 417] width 212 height 28
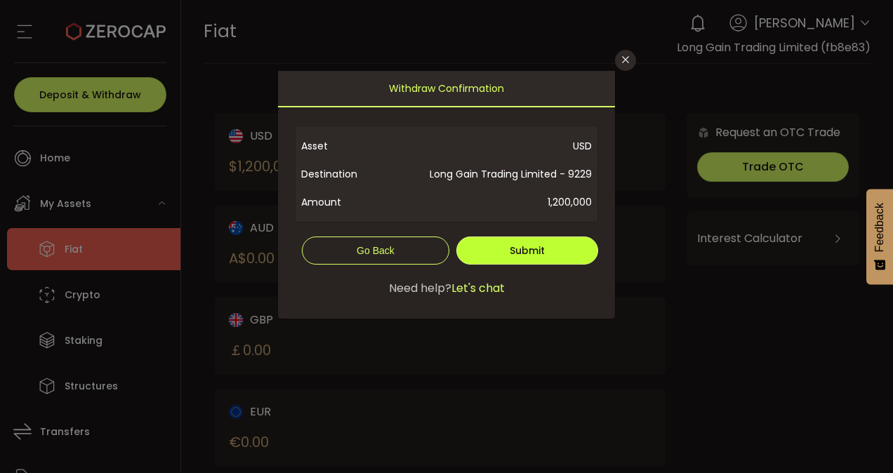
click at [576, 254] on button "Submit" at bounding box center [527, 251] width 142 height 28
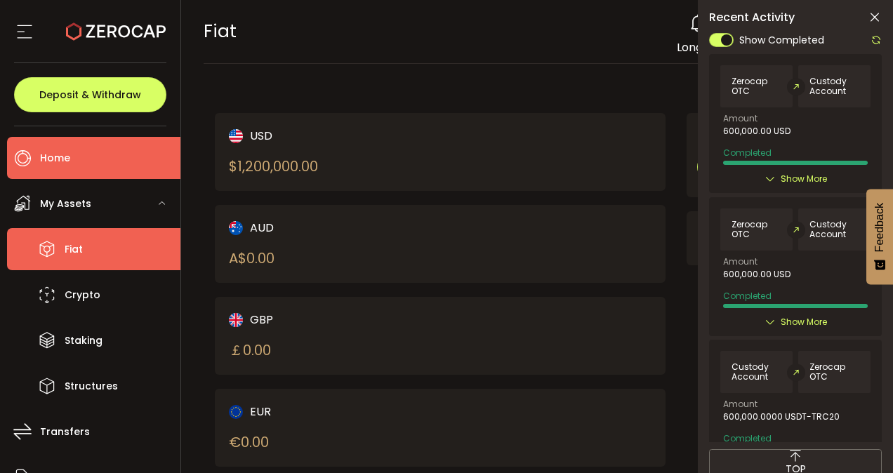
click at [131, 159] on li "Home" at bounding box center [93, 158] width 173 height 42
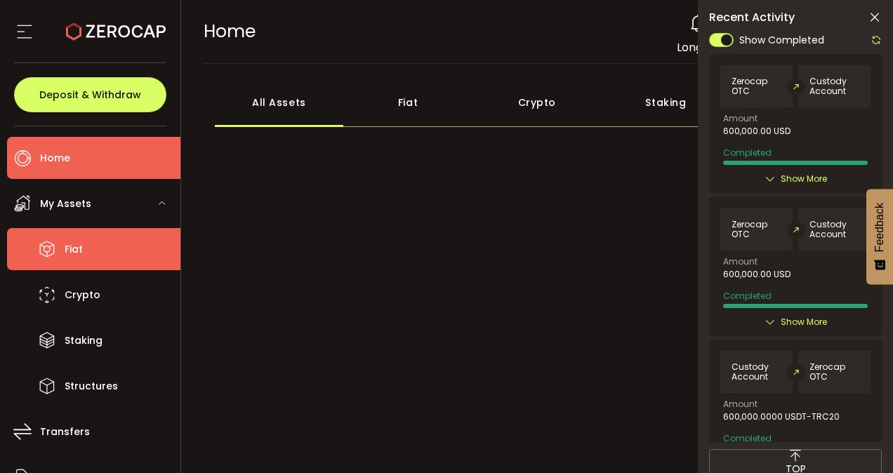
click at [93, 244] on li "Fiat" at bounding box center [93, 249] width 173 height 42
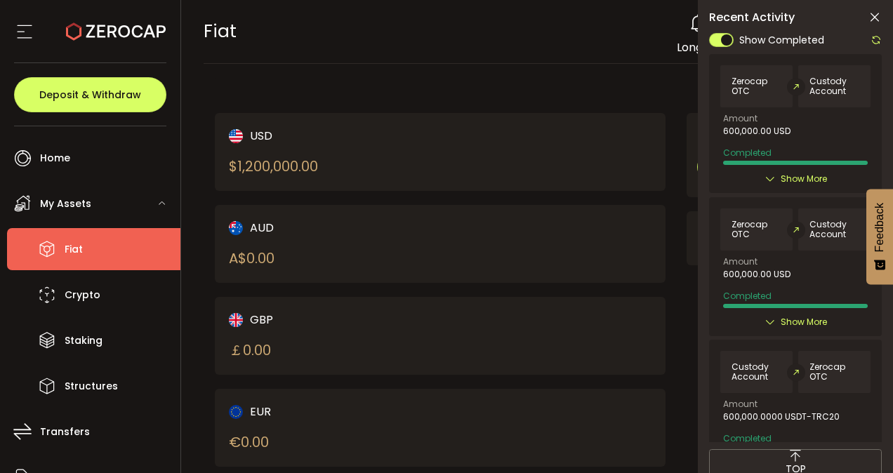
click at [879, 41] on icon at bounding box center [876, 39] width 11 height 11
click at [880, 42] on icon at bounding box center [876, 39] width 11 height 11
click at [876, 17] on icon at bounding box center [875, 18] width 14 height 14
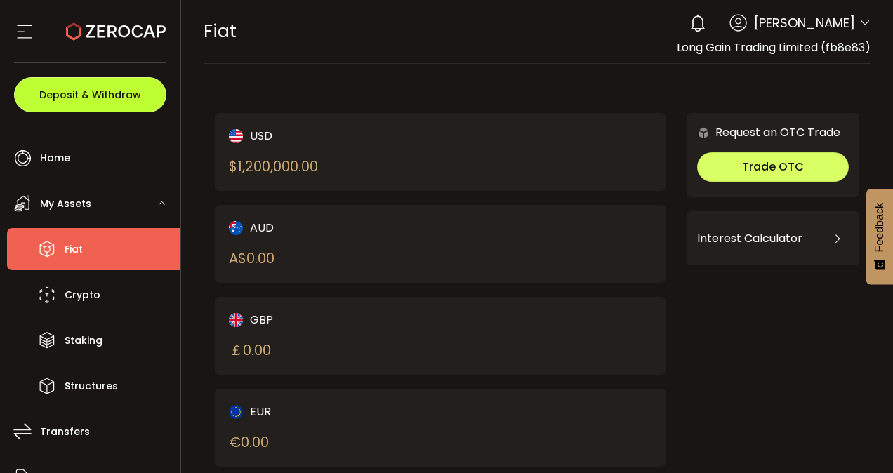
click at [124, 93] on span "Deposit & Withdraw" at bounding box center [90, 95] width 102 height 10
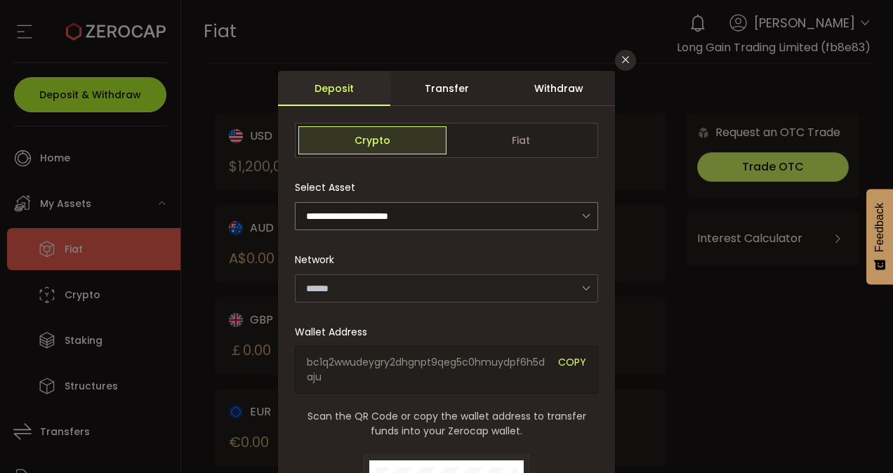
type input "*******"
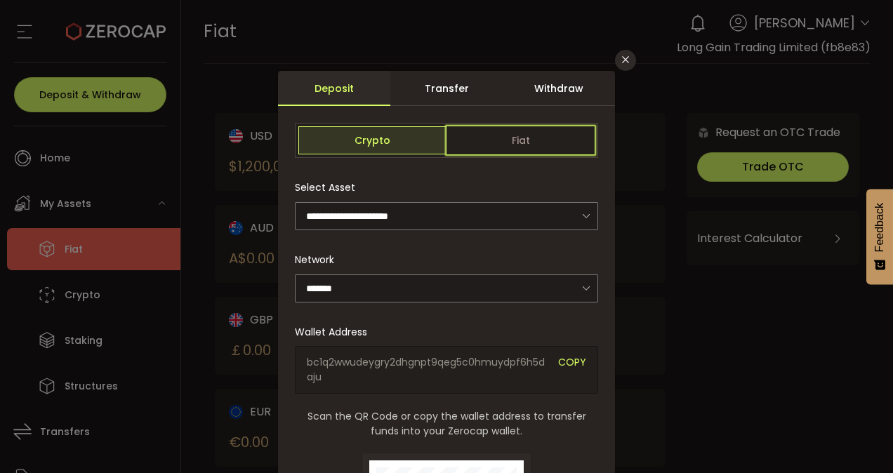
click at [484, 134] on span "Fiat" at bounding box center [521, 140] width 148 height 28
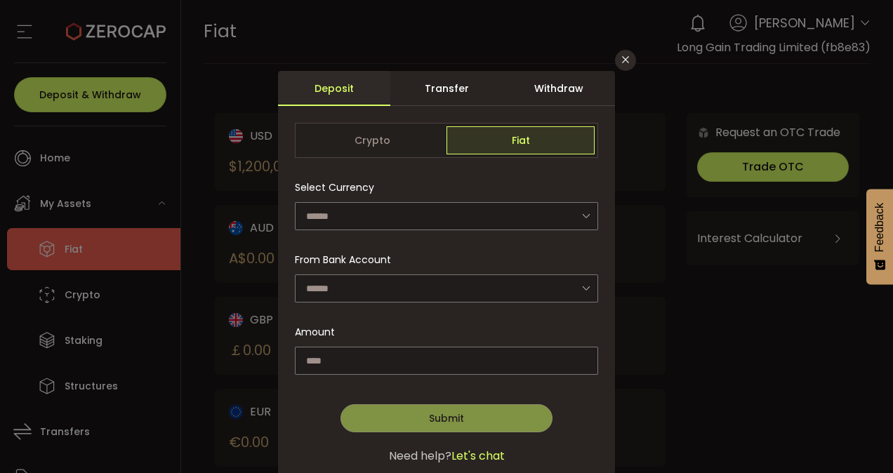
click at [558, 85] on div "Withdraw" at bounding box center [559, 88] width 112 height 35
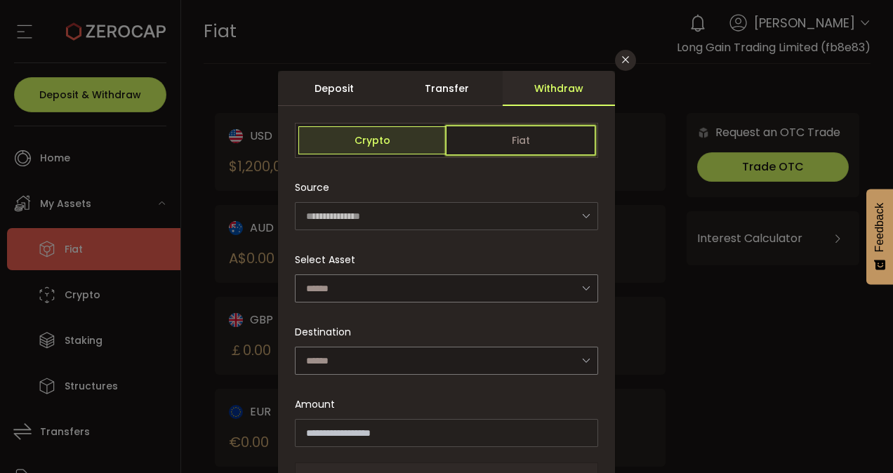
click at [521, 143] on span "Fiat" at bounding box center [521, 140] width 148 height 28
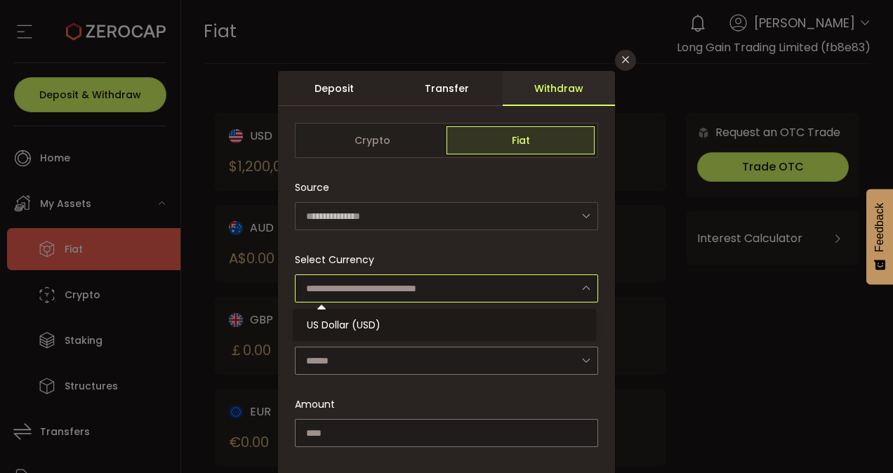
click at [437, 279] on input "dialog" at bounding box center [446, 289] width 303 height 28
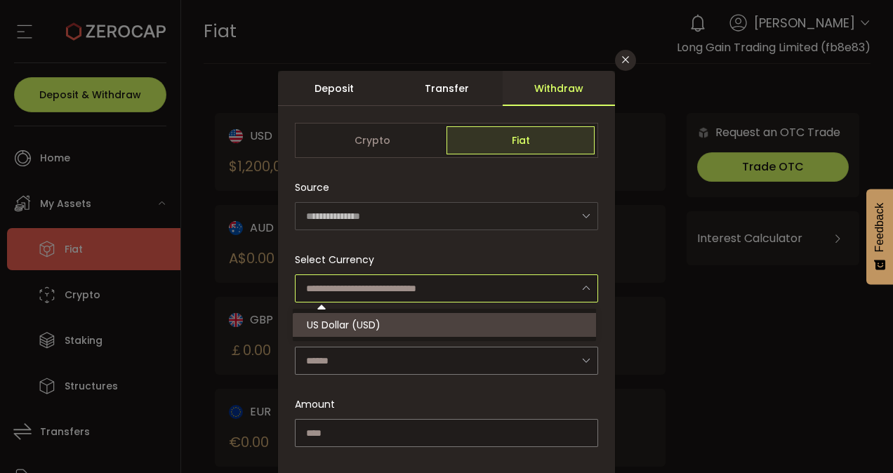
click at [398, 319] on li "US Dollar (USD)" at bounding box center [447, 325] width 308 height 24
type input "**********"
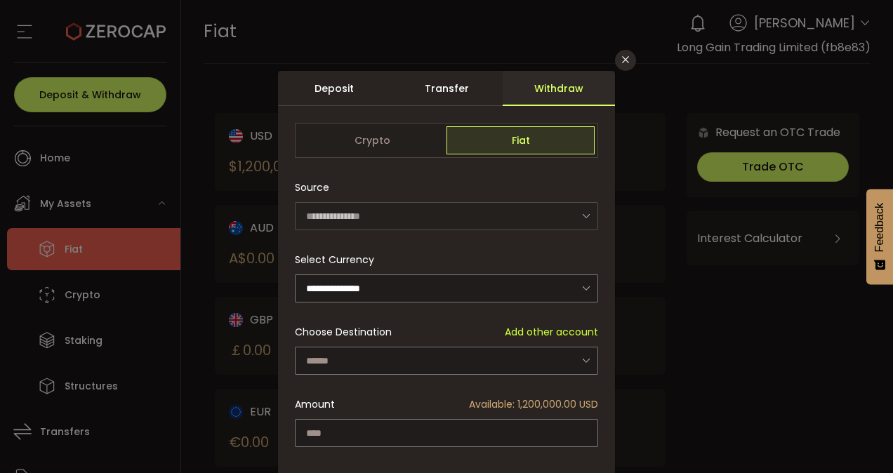
scroll to position [118, 0]
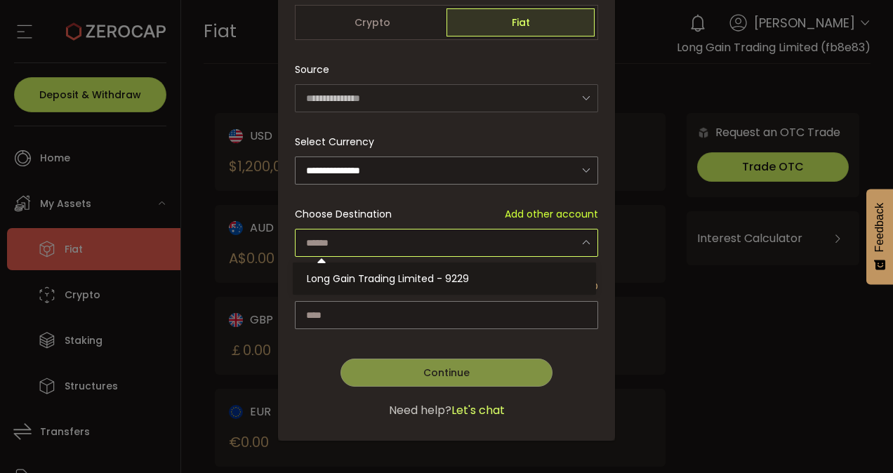
click at [433, 248] on input "dialog" at bounding box center [446, 243] width 303 height 28
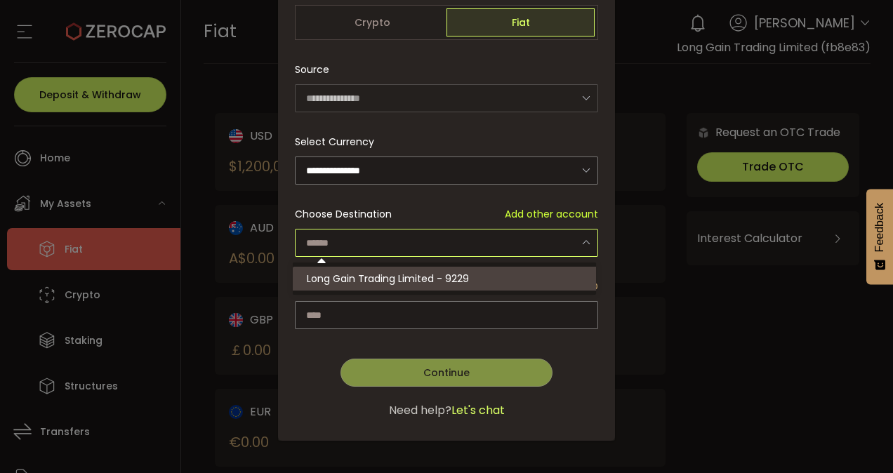
click at [409, 279] on span "Long Gain Trading Limited - 9229" at bounding box center [388, 279] width 162 height 14
type input "**********"
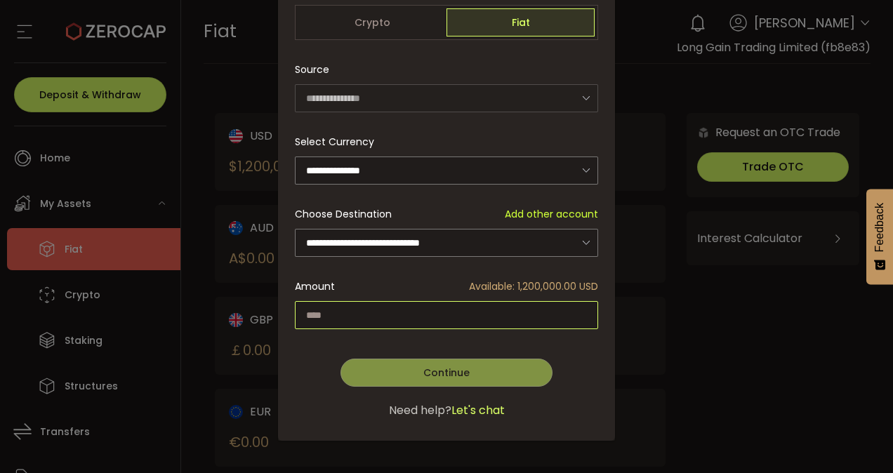
click at [370, 318] on input "dialog" at bounding box center [446, 315] width 303 height 28
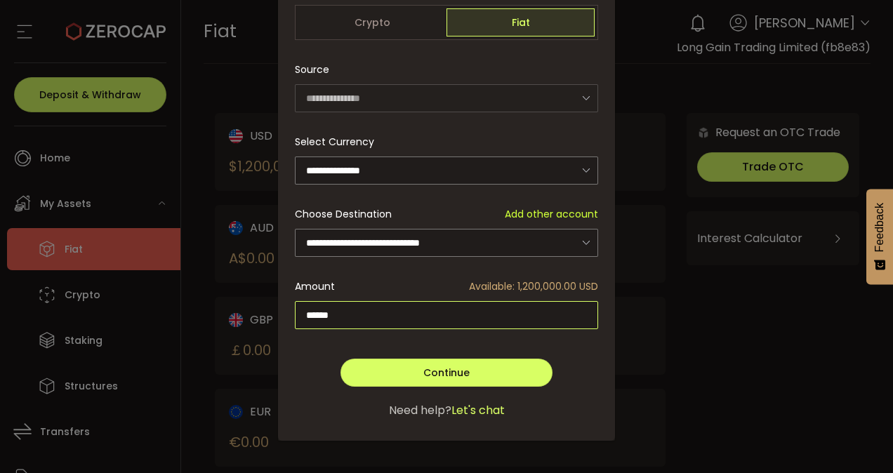
type input "*******"
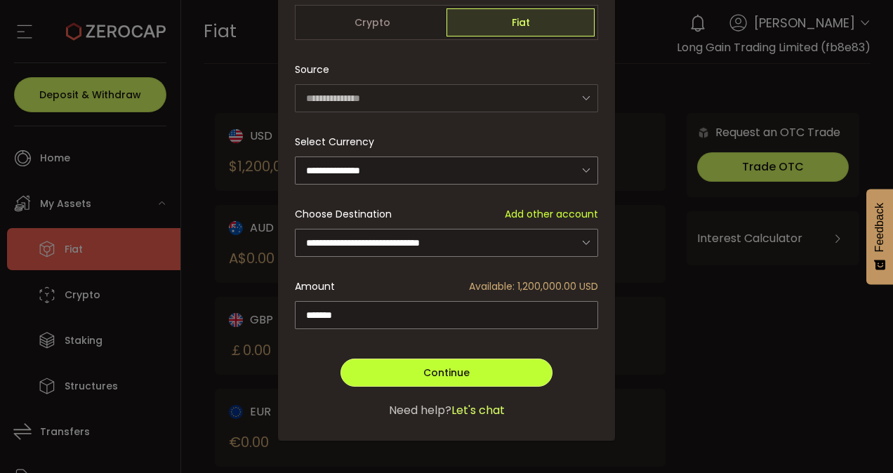
click at [393, 359] on button "Continue" at bounding box center [447, 373] width 212 height 28
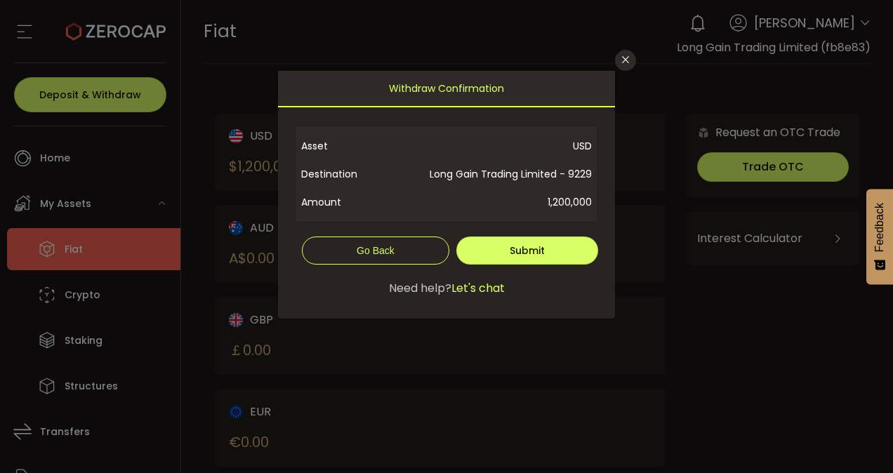
scroll to position [0, 0]
click at [512, 251] on span "Submit" at bounding box center [527, 251] width 35 height 14
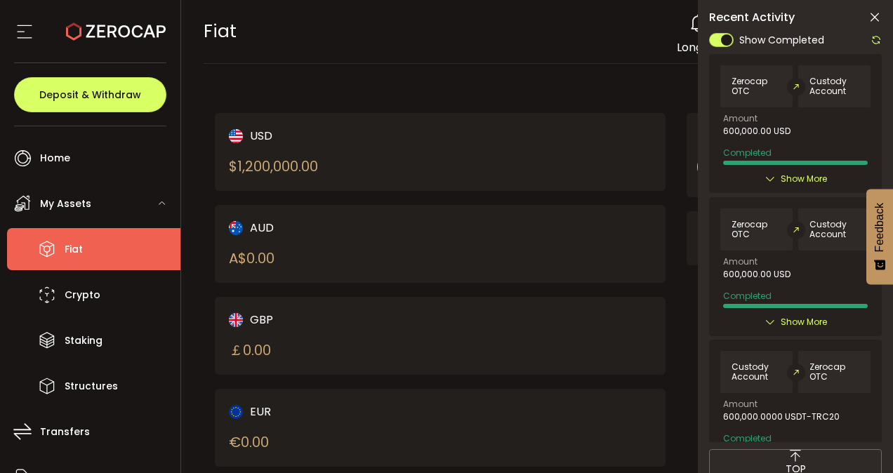
click at [876, 41] on icon at bounding box center [876, 39] width 11 height 11
click at [877, 16] on icon at bounding box center [875, 18] width 14 height 14
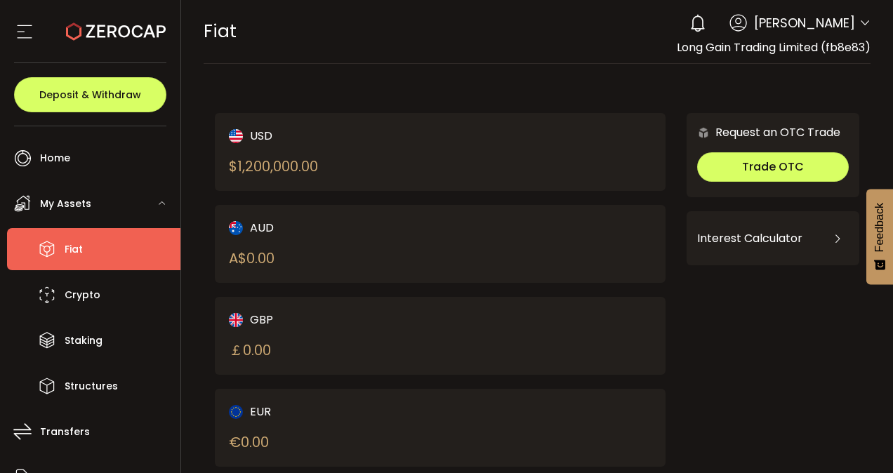
click at [708, 27] on icon at bounding box center [698, 23] width 20 height 20
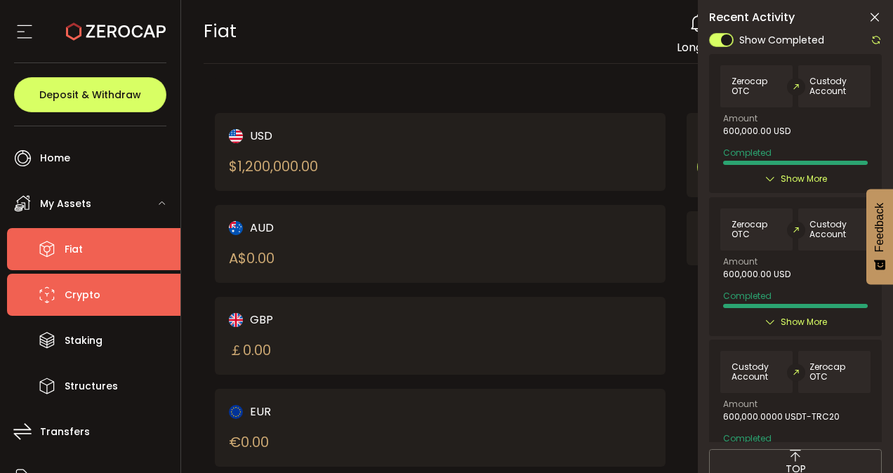
click at [34, 296] on li "Crypto" at bounding box center [93, 295] width 173 height 42
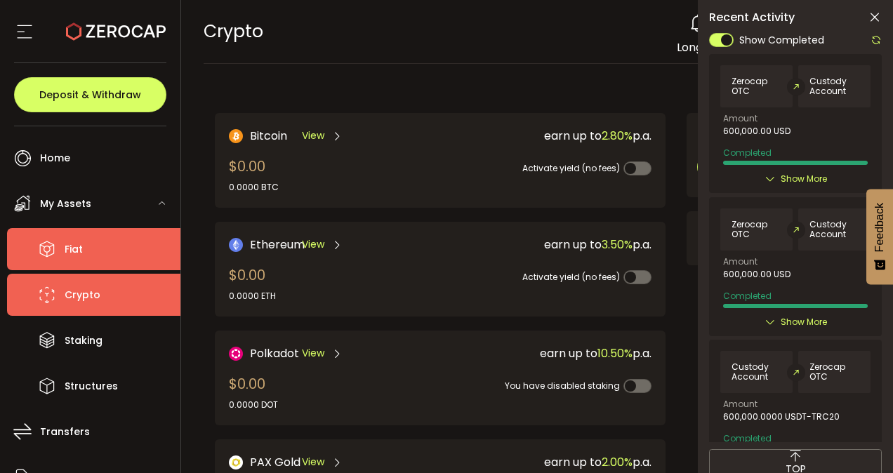
click at [129, 247] on li "Fiat" at bounding box center [93, 249] width 173 height 42
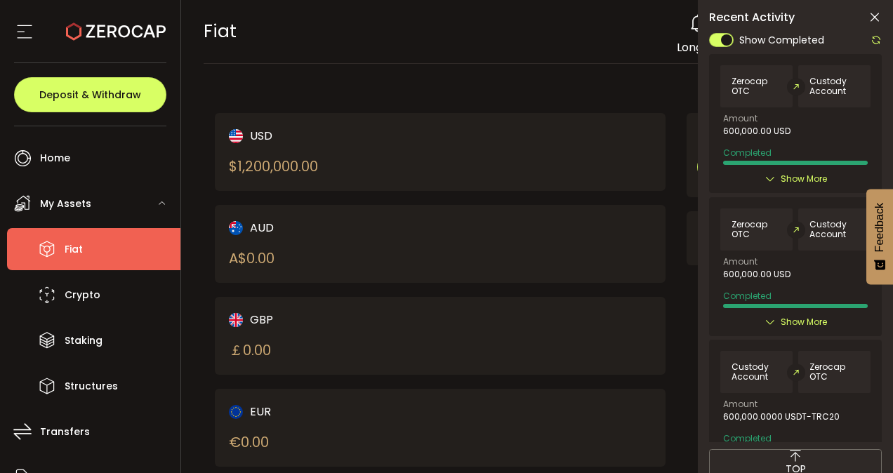
click at [876, 37] on icon at bounding box center [876, 39] width 11 height 11
click at [873, 13] on icon at bounding box center [875, 18] width 14 height 14
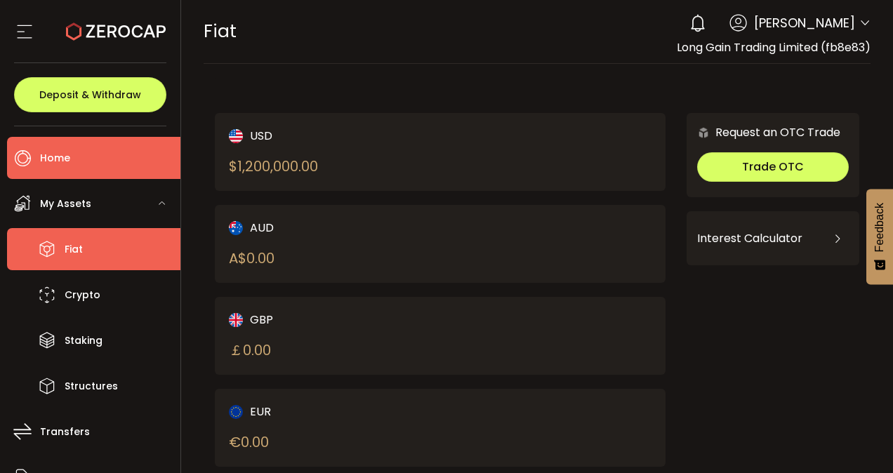
click at [150, 149] on li "Home" at bounding box center [93, 158] width 173 height 42
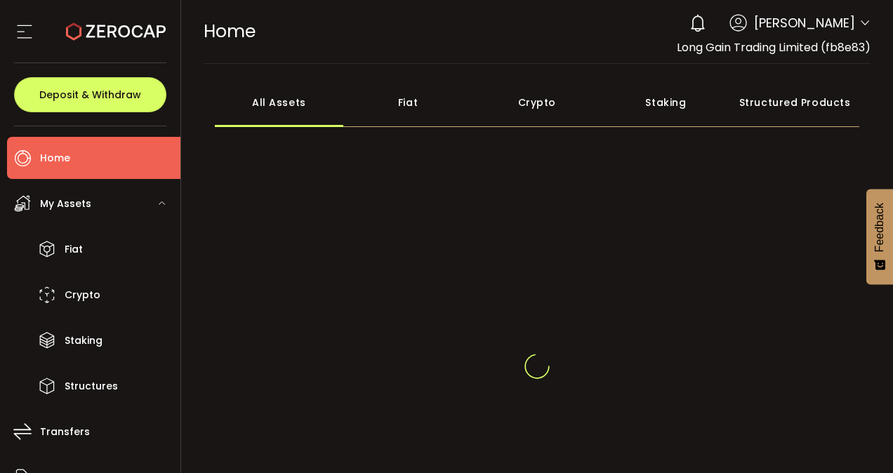
click at [704, 32] on use at bounding box center [697, 23] width 13 height 18
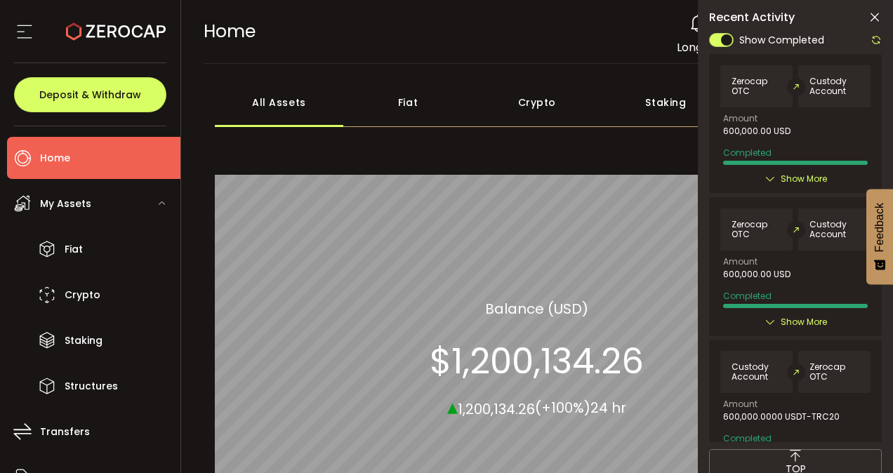
click at [877, 40] on icon at bounding box center [876, 39] width 11 height 11
click at [877, 20] on icon at bounding box center [875, 18] width 14 height 14
